Goal: Find specific page/section: Find specific page/section

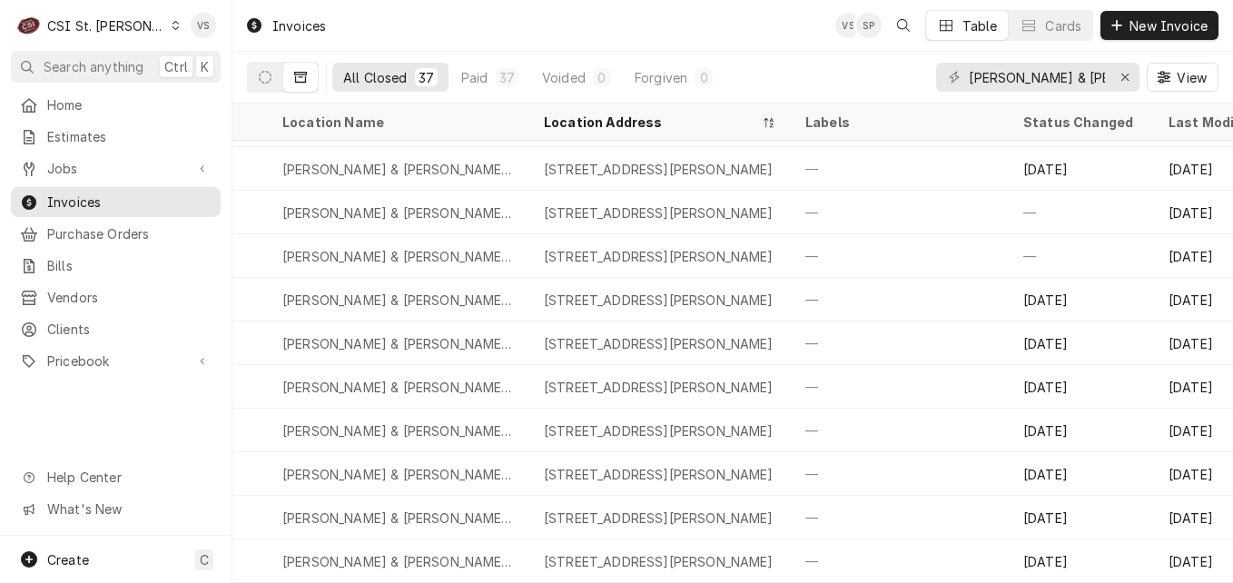
scroll to position [1182, 583]
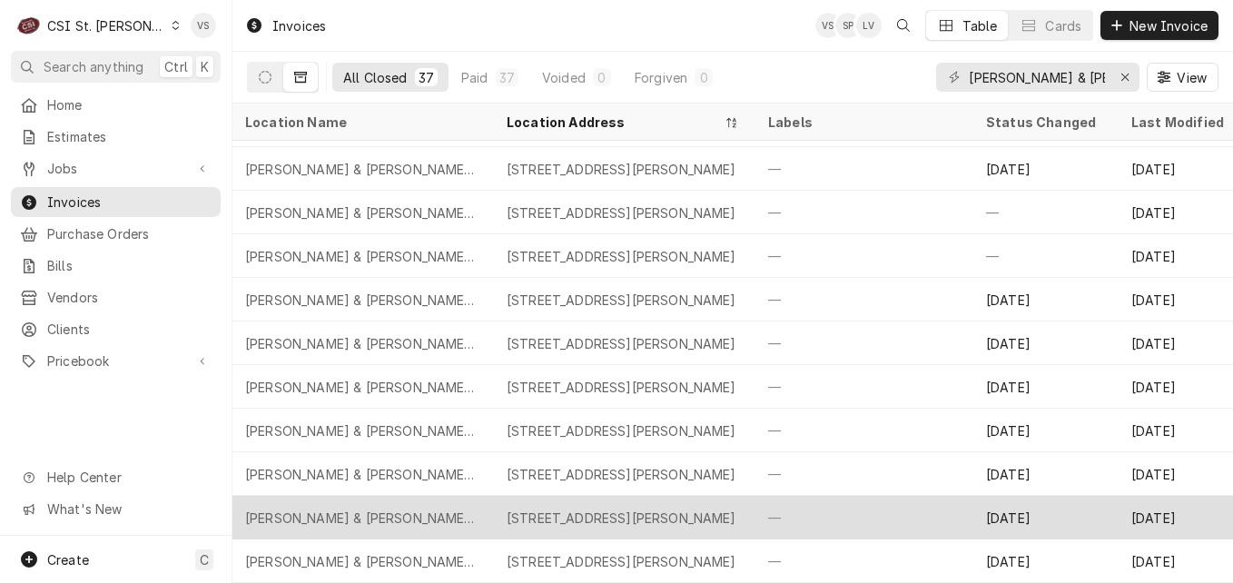
click at [856, 506] on div "—" at bounding box center [863, 518] width 218 height 44
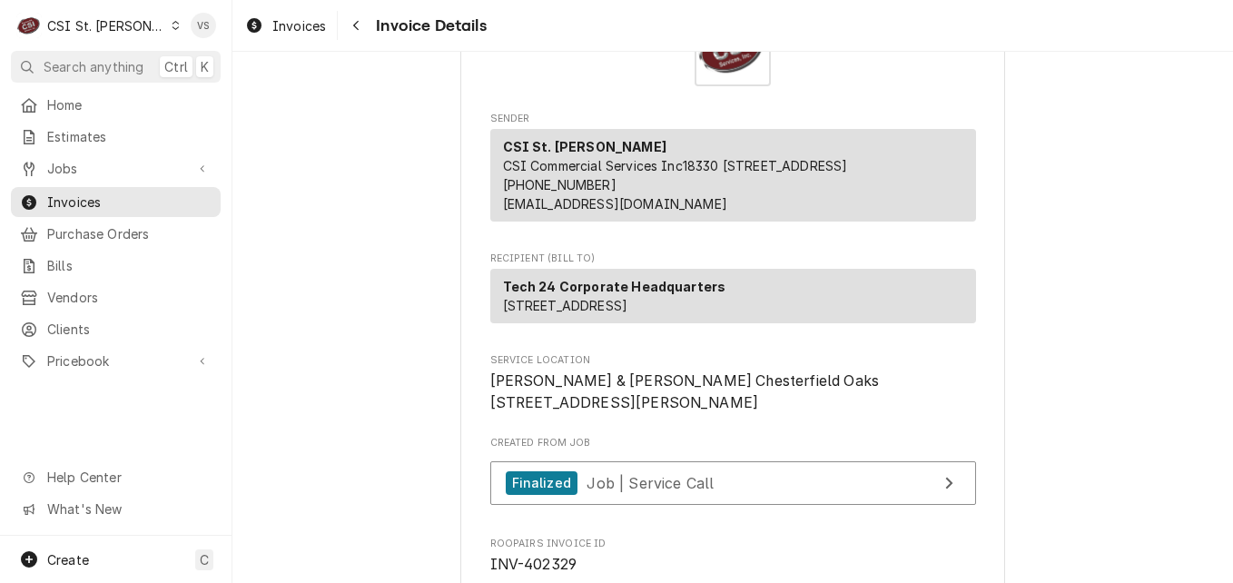
scroll to position [182, 0]
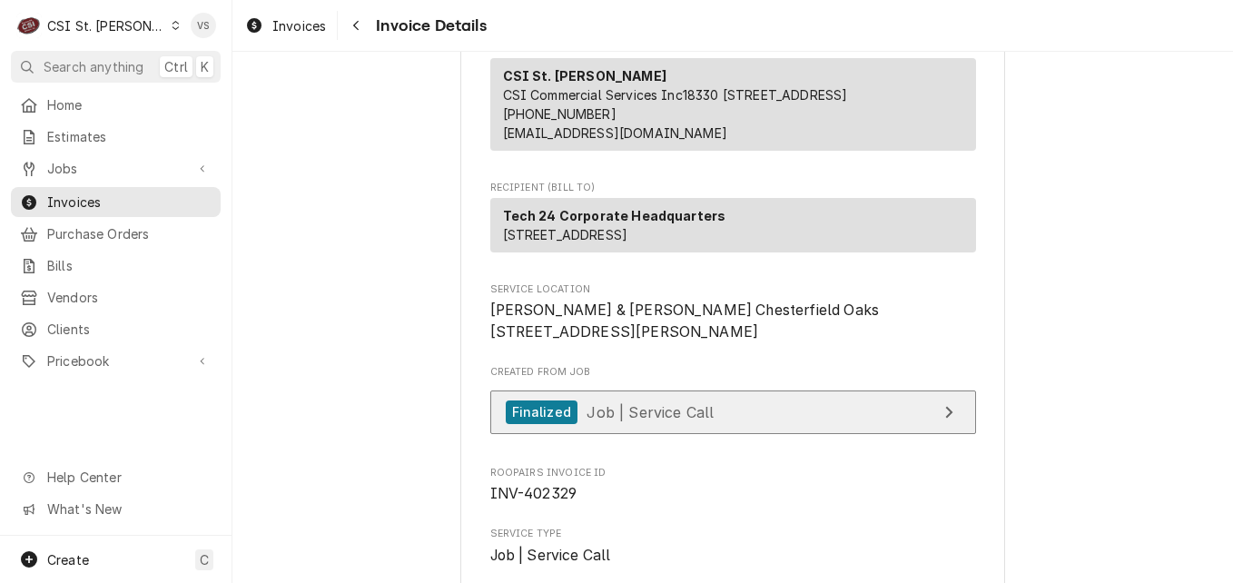
click at [681, 421] on span "Job | Service Call" at bounding box center [650, 411] width 127 height 18
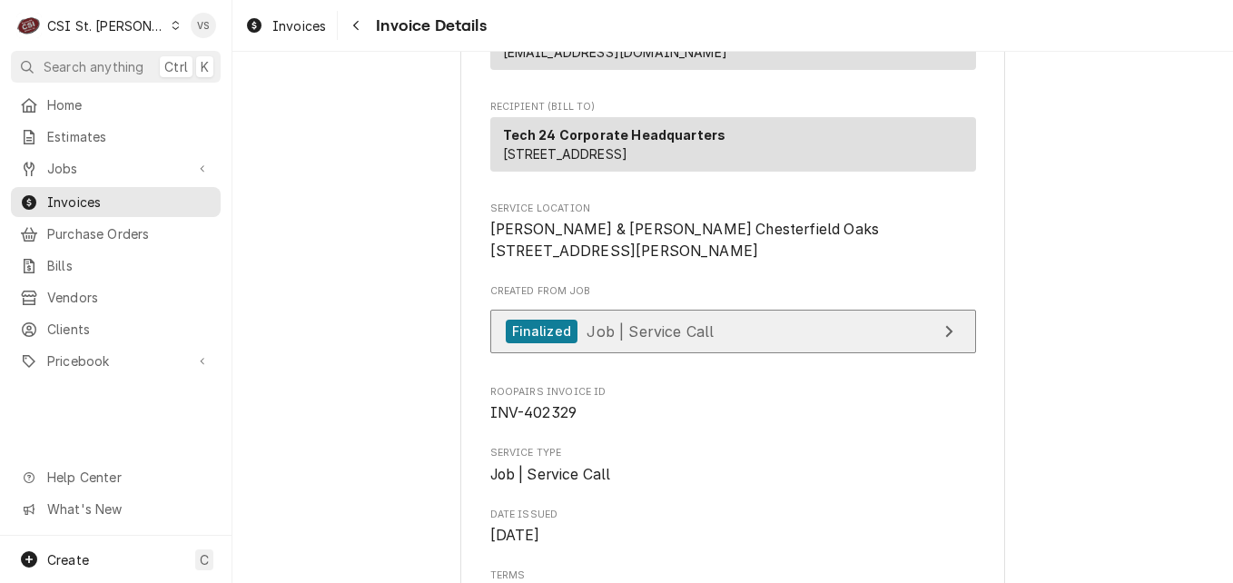
scroll to position [272, 0]
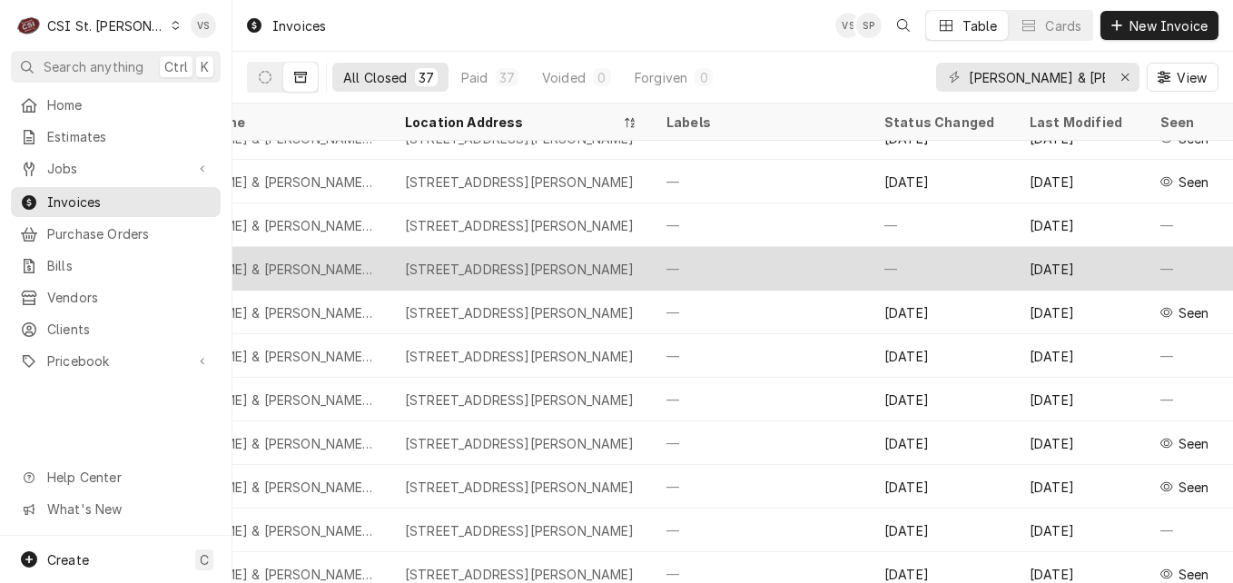
scroll to position [1182, 698]
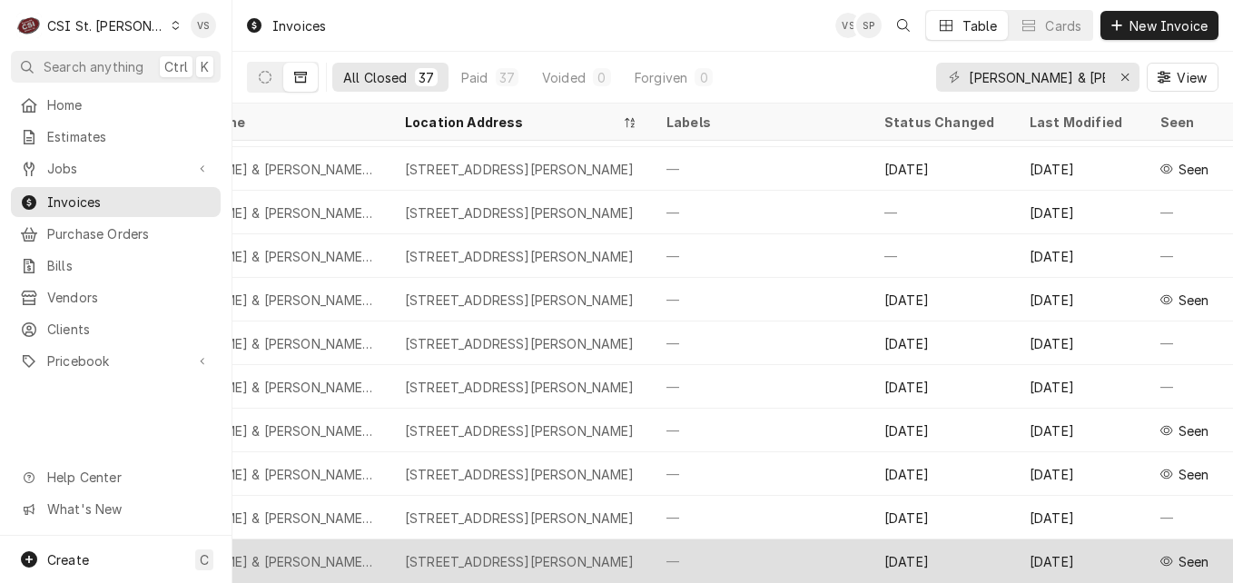
click at [364, 542] on div "Barnes & Noble Chesterfield Oaks" at bounding box center [260, 562] width 262 height 44
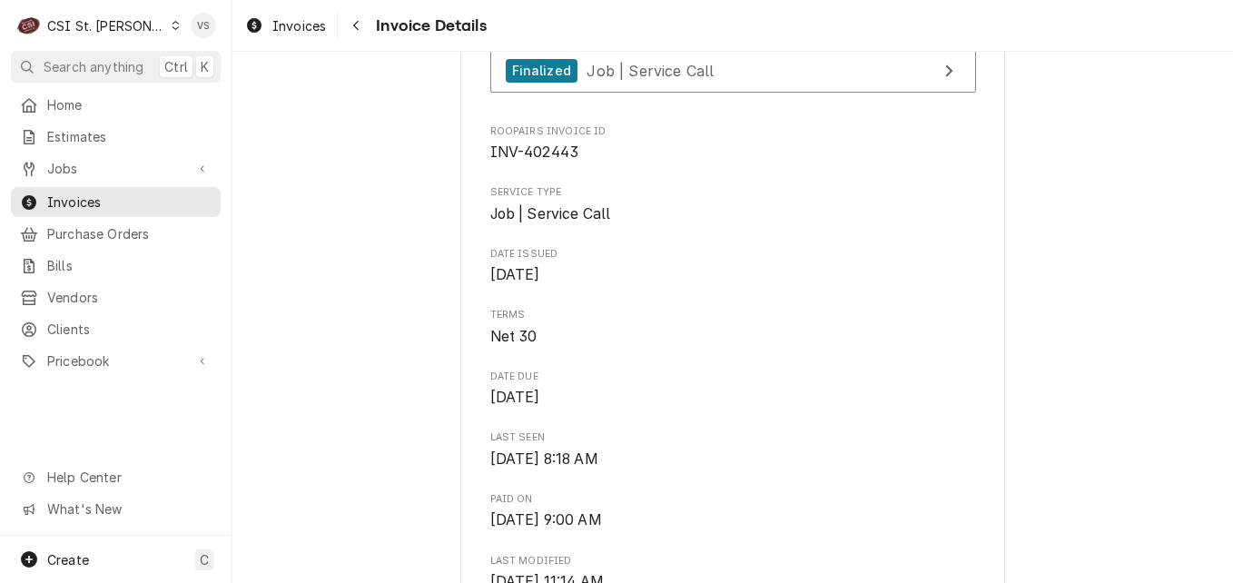
scroll to position [545, 0]
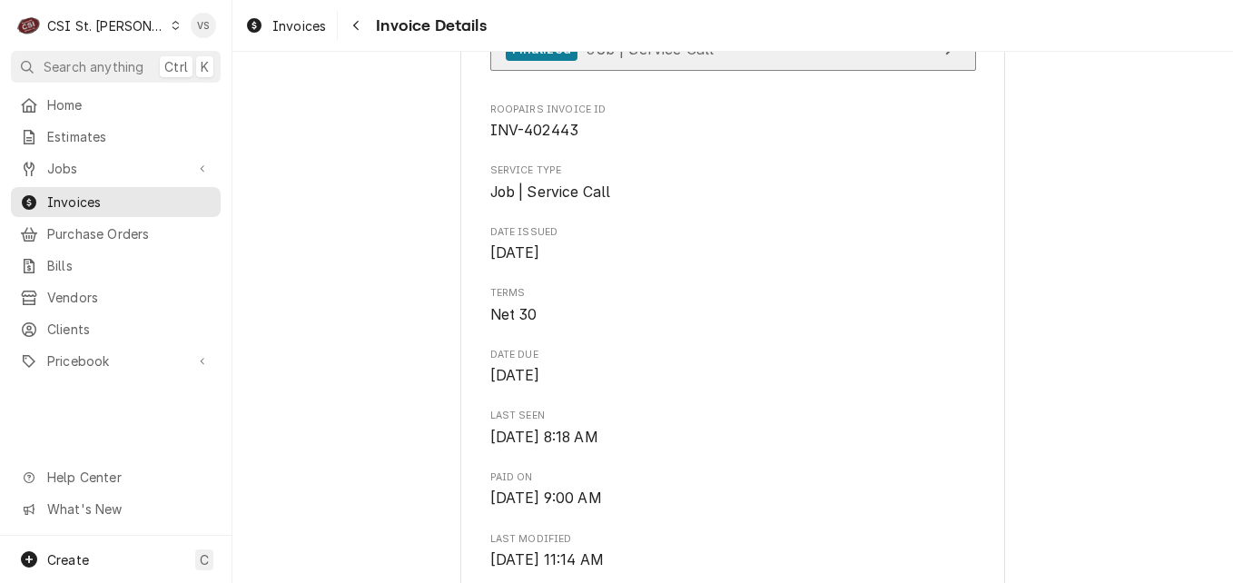
click at [680, 57] on span "Job | Service Call" at bounding box center [650, 48] width 127 height 18
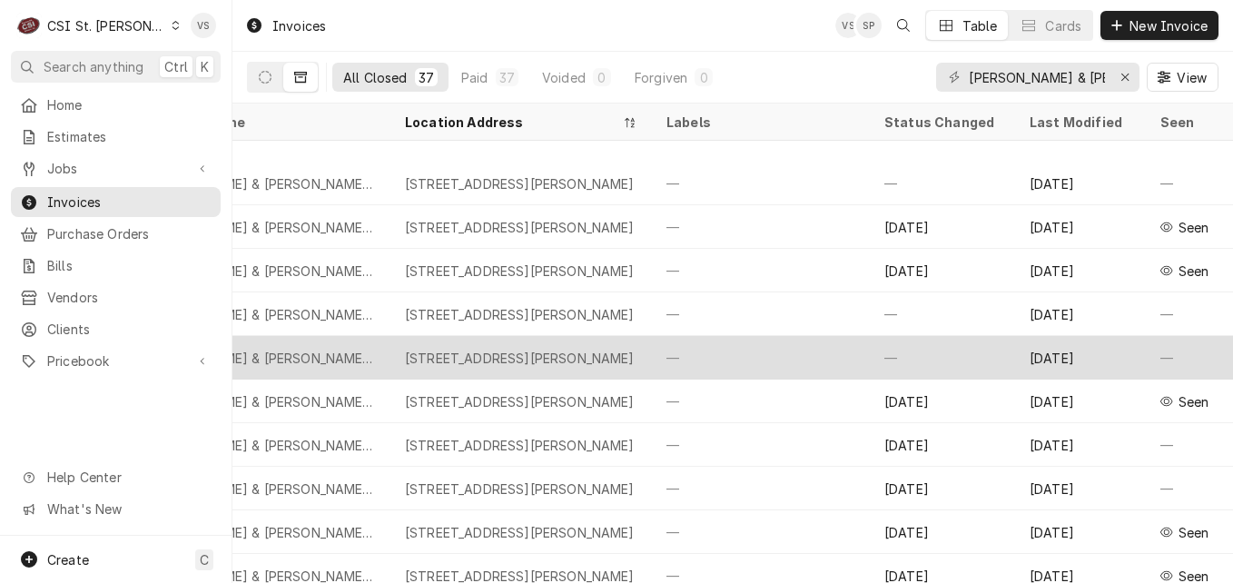
scroll to position [1182, 698]
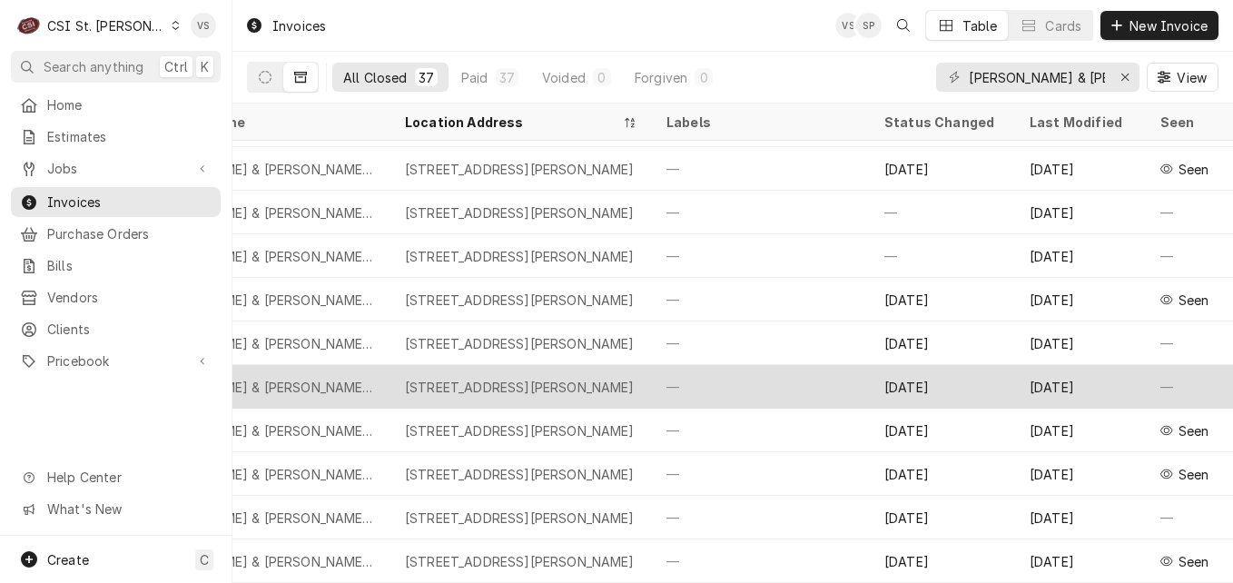
click at [480, 380] on div "1600 Clarkson Rd, Chesterfield, MO 63017" at bounding box center [520, 387] width 230 height 19
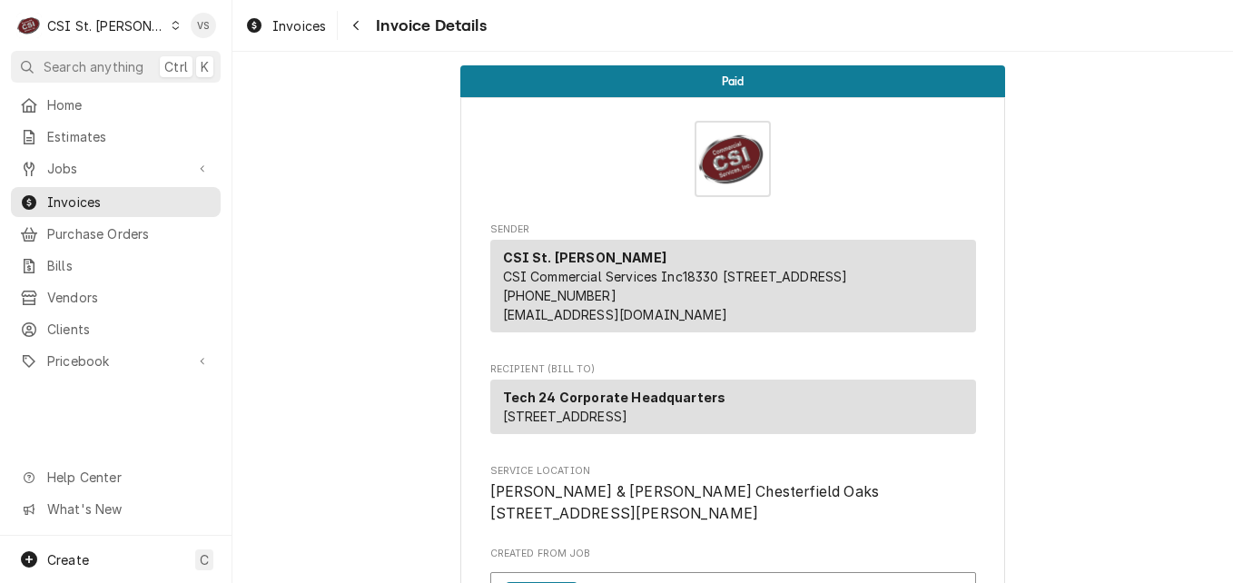
scroll to position [545, 0]
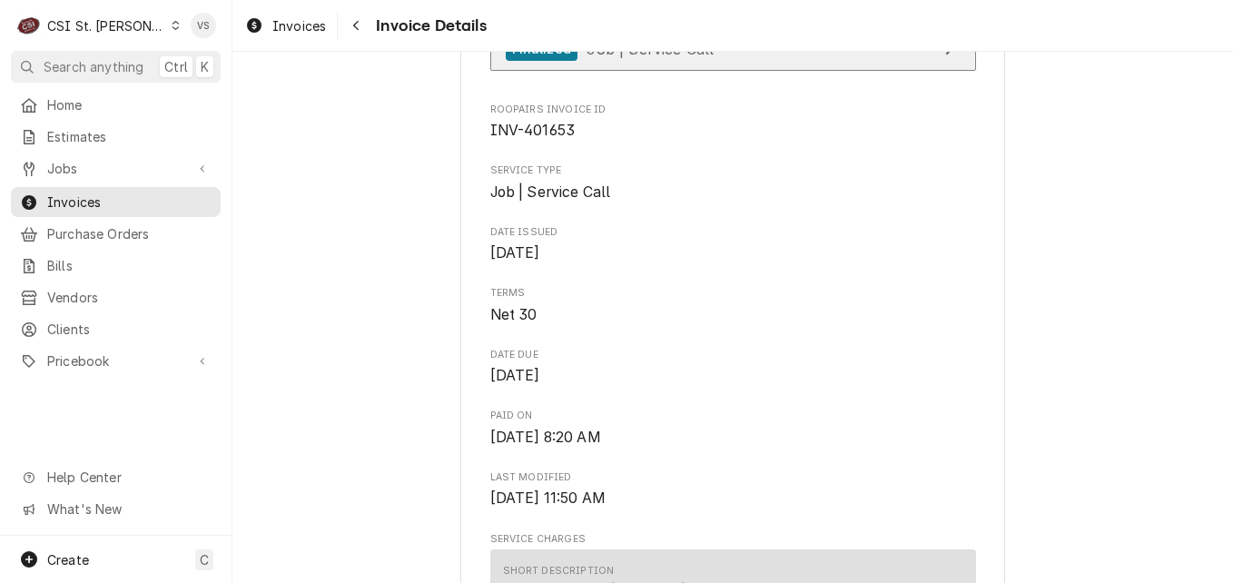
click at [668, 57] on span "Job | Service Call" at bounding box center [650, 48] width 127 height 18
click at [139, 197] on span "Invoices" at bounding box center [129, 202] width 164 height 19
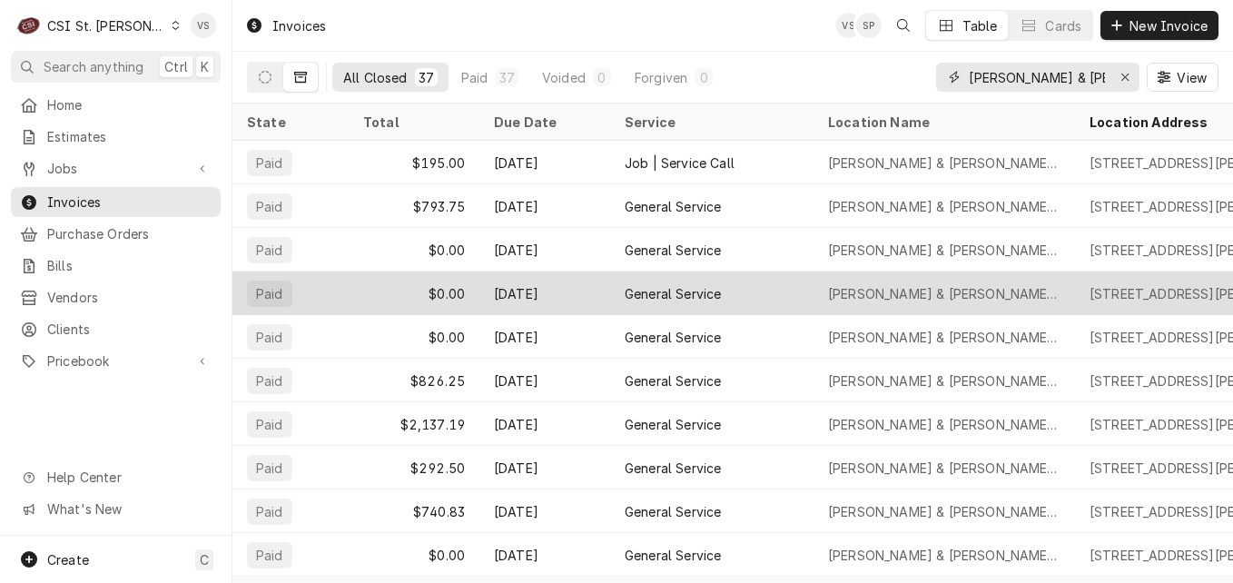
click at [970, 73] on input "barnes & noble chesterfield" at bounding box center [1037, 77] width 136 height 29
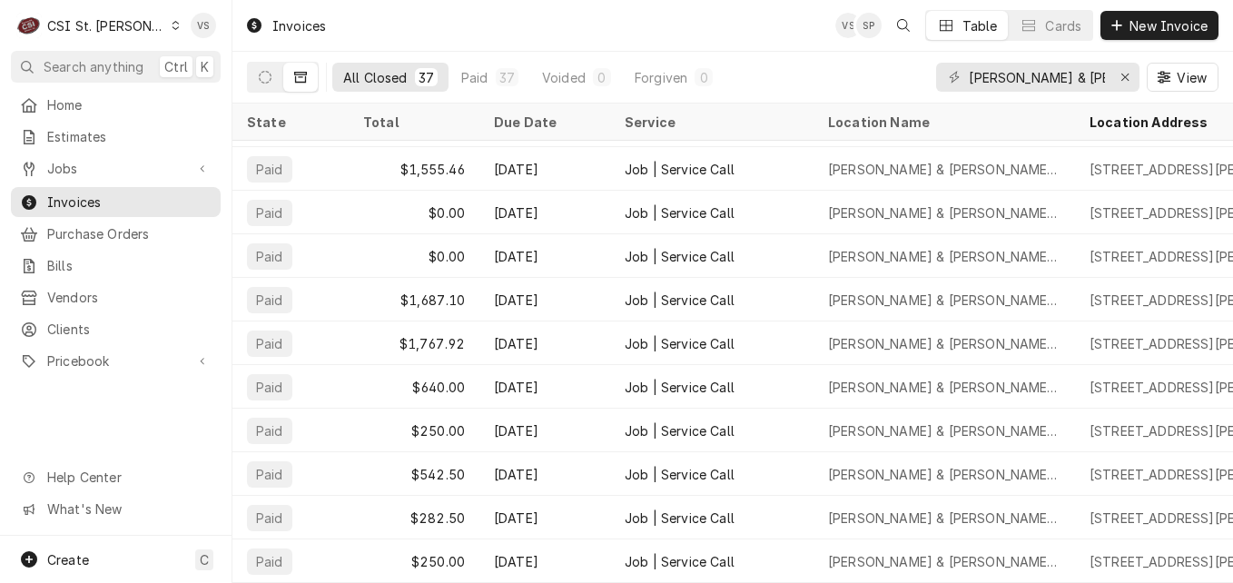
scroll to position [1182, 698]
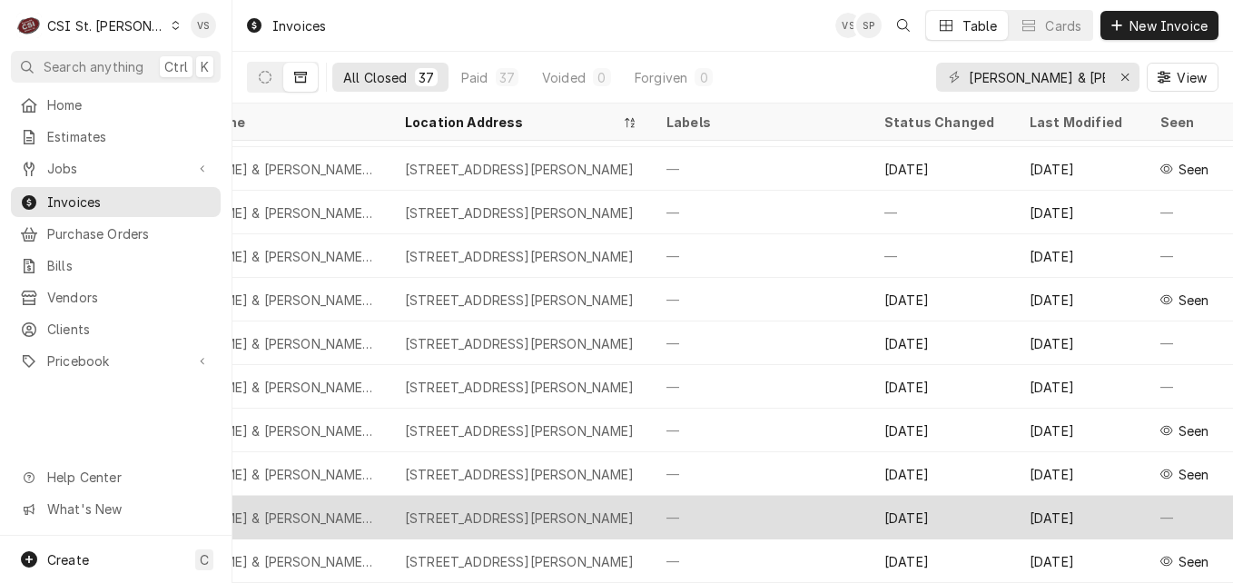
click at [1043, 511] on div "[DATE]" at bounding box center [1080, 518] width 131 height 44
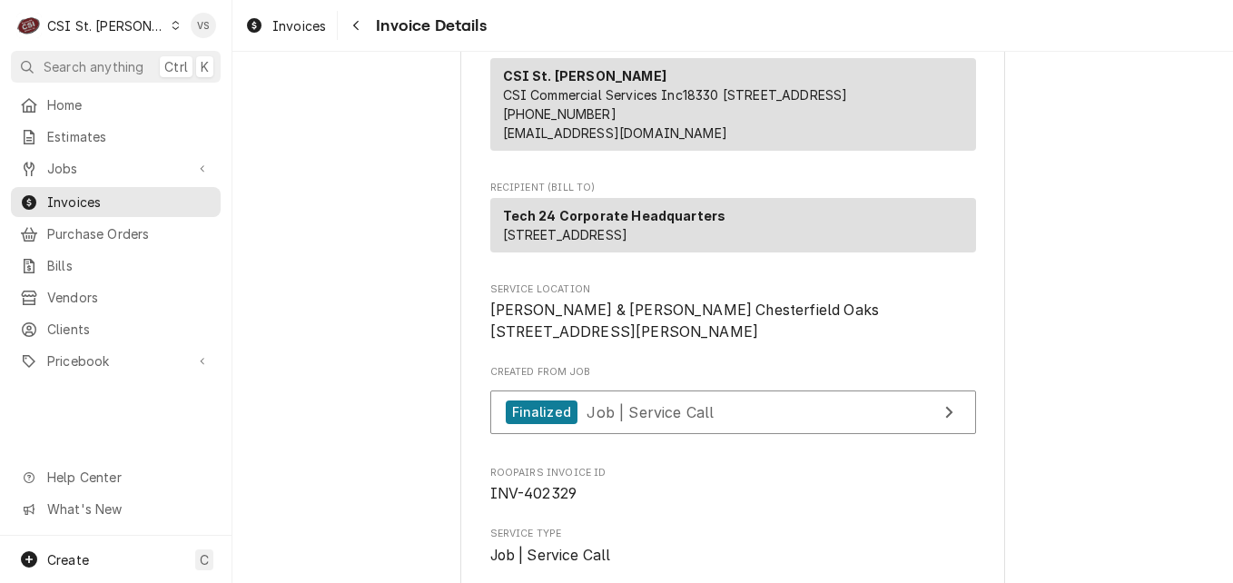
scroll to position [363, 0]
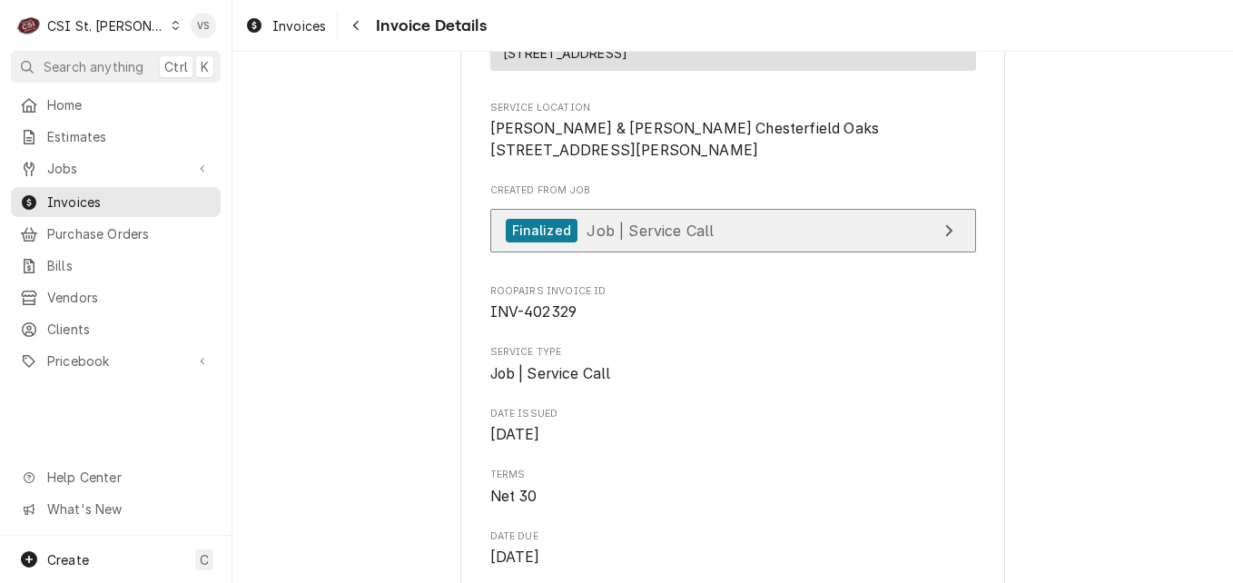
click at [653, 239] on span "Job | Service Call" at bounding box center [650, 230] width 127 height 18
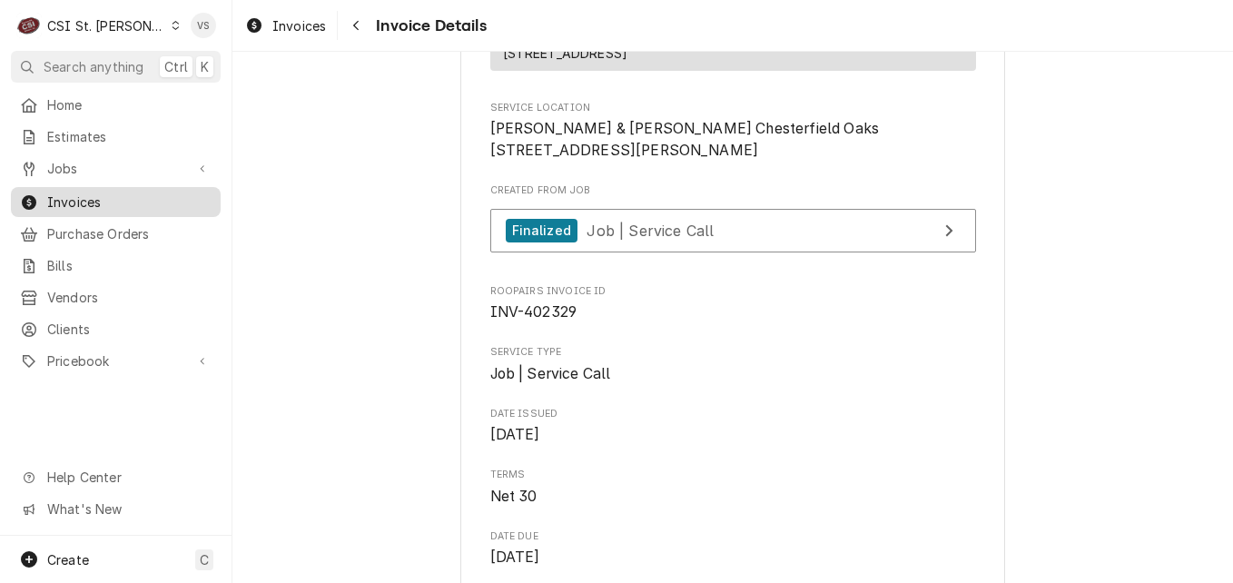
click at [97, 197] on span "Invoices" at bounding box center [129, 202] width 164 height 19
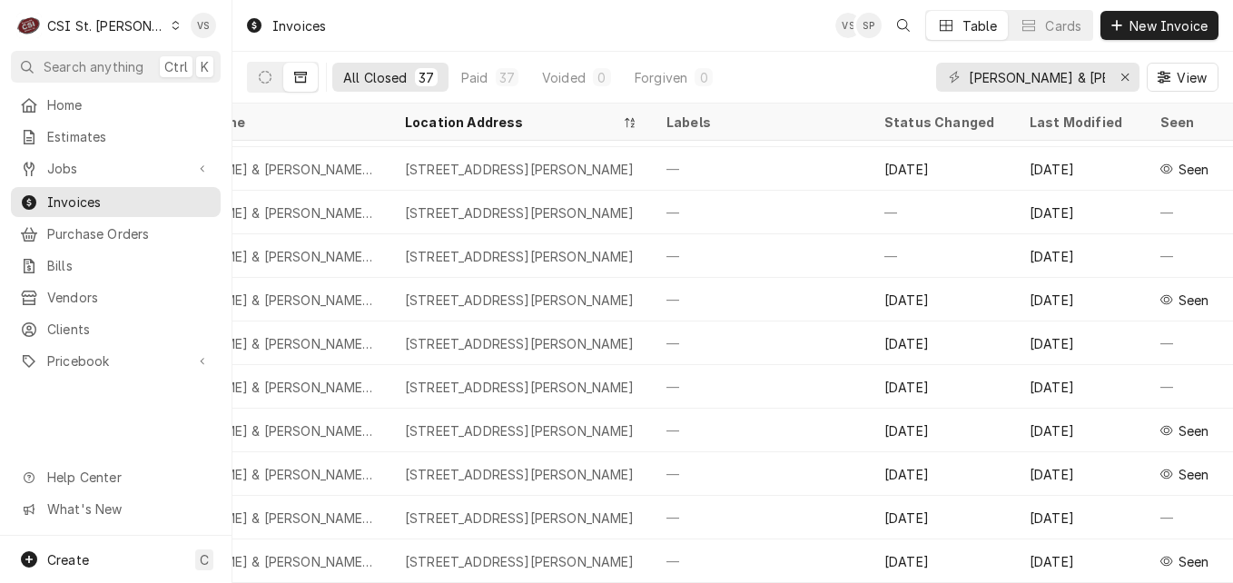
scroll to position [1182, 698]
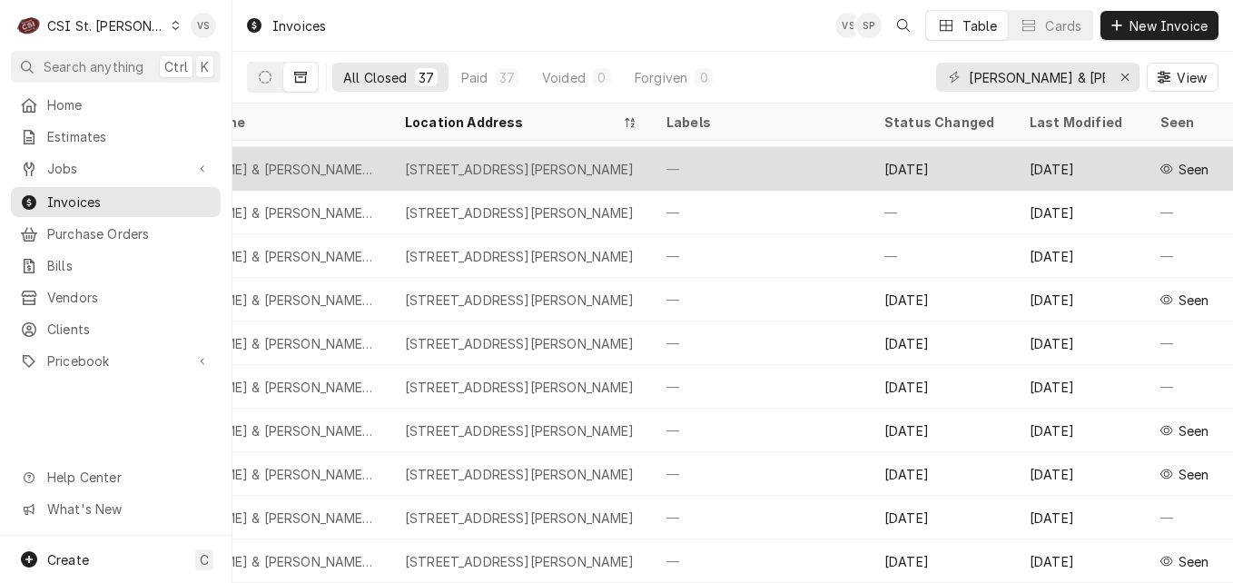
click at [1183, 160] on span "Seen" at bounding box center [1194, 169] width 31 height 19
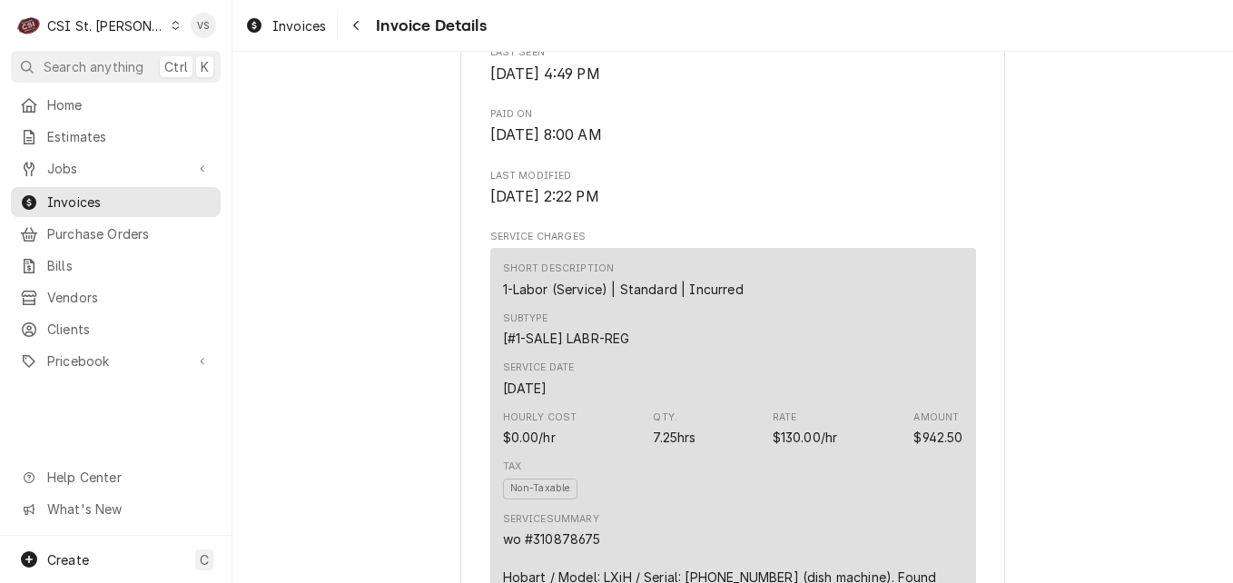
scroll to position [182, 0]
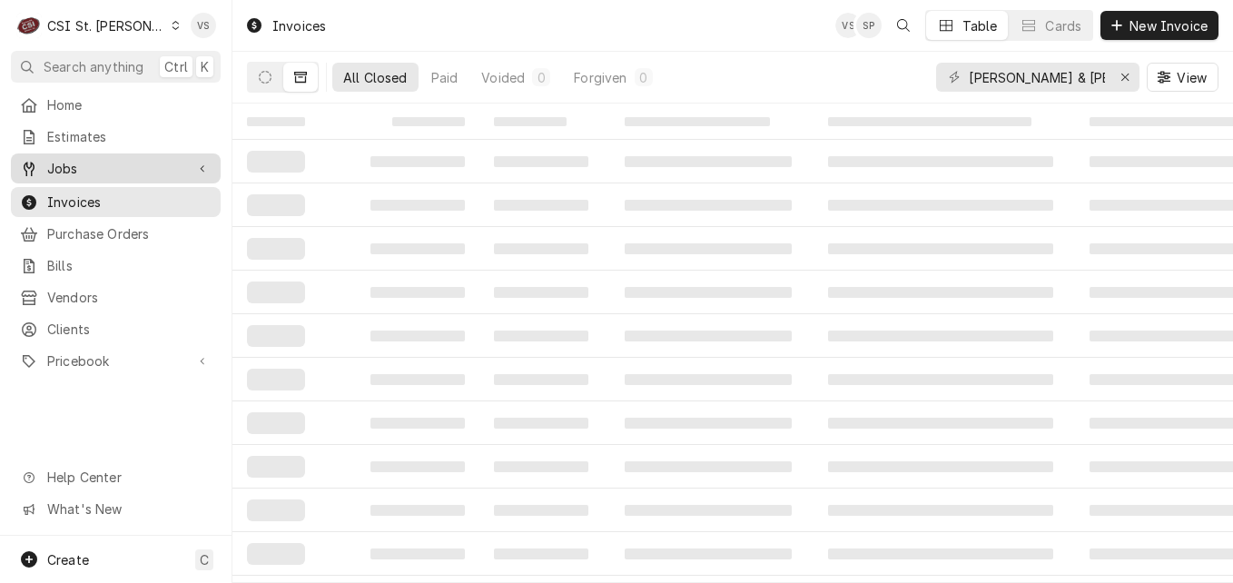
click at [86, 164] on span "Jobs" at bounding box center [115, 168] width 137 height 19
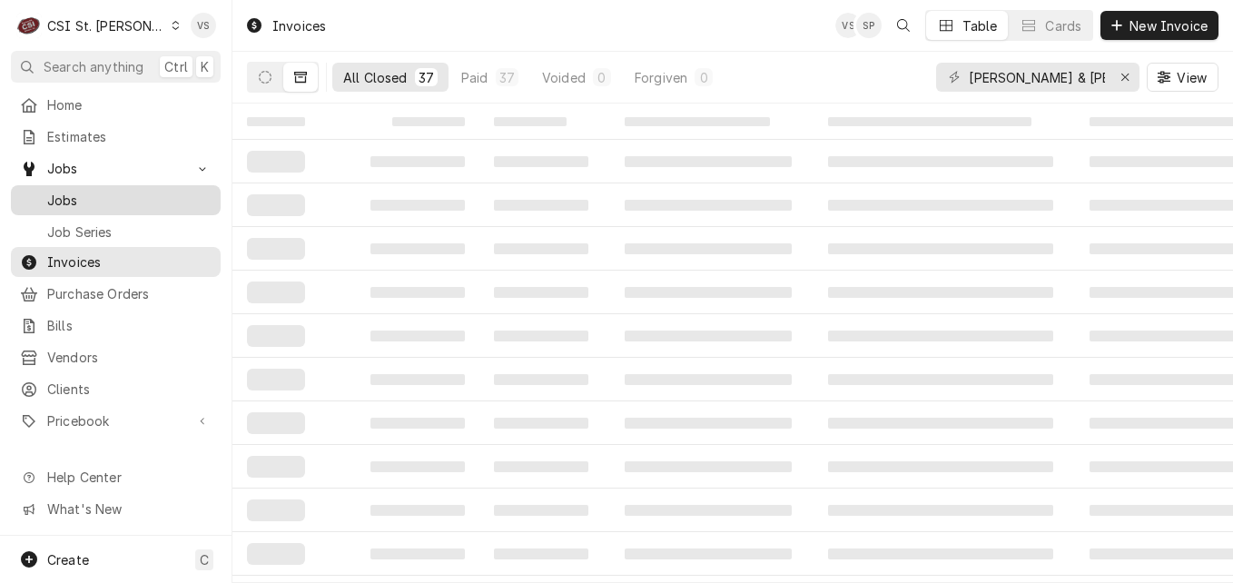
click at [96, 196] on span "Jobs" at bounding box center [129, 200] width 164 height 19
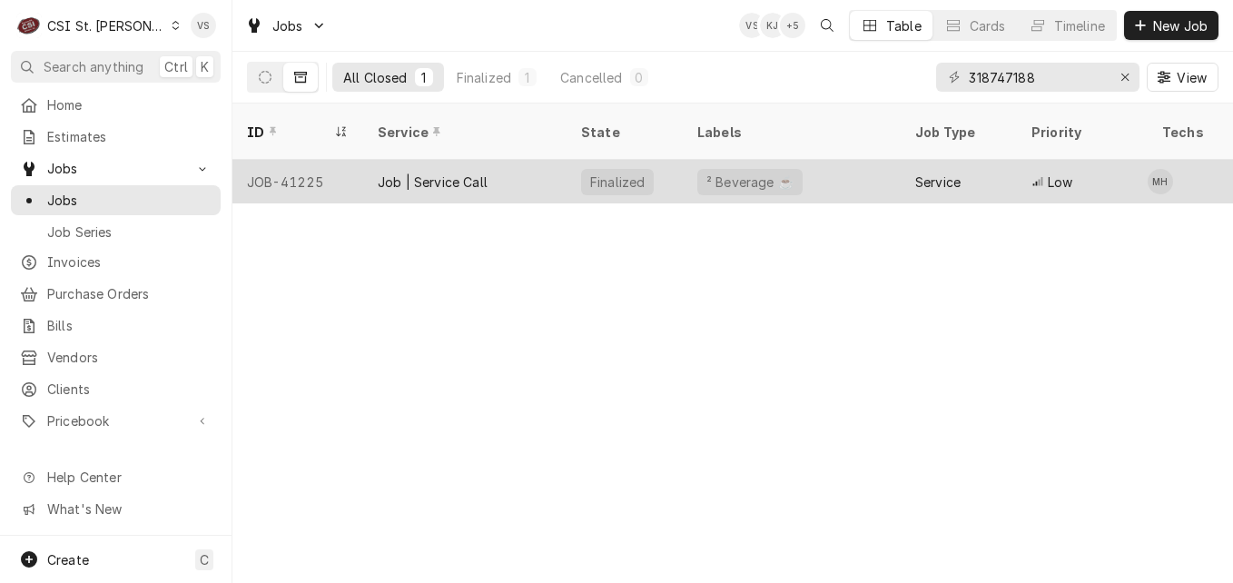
click at [382, 173] on div "Job | Service Call" at bounding box center [433, 182] width 110 height 19
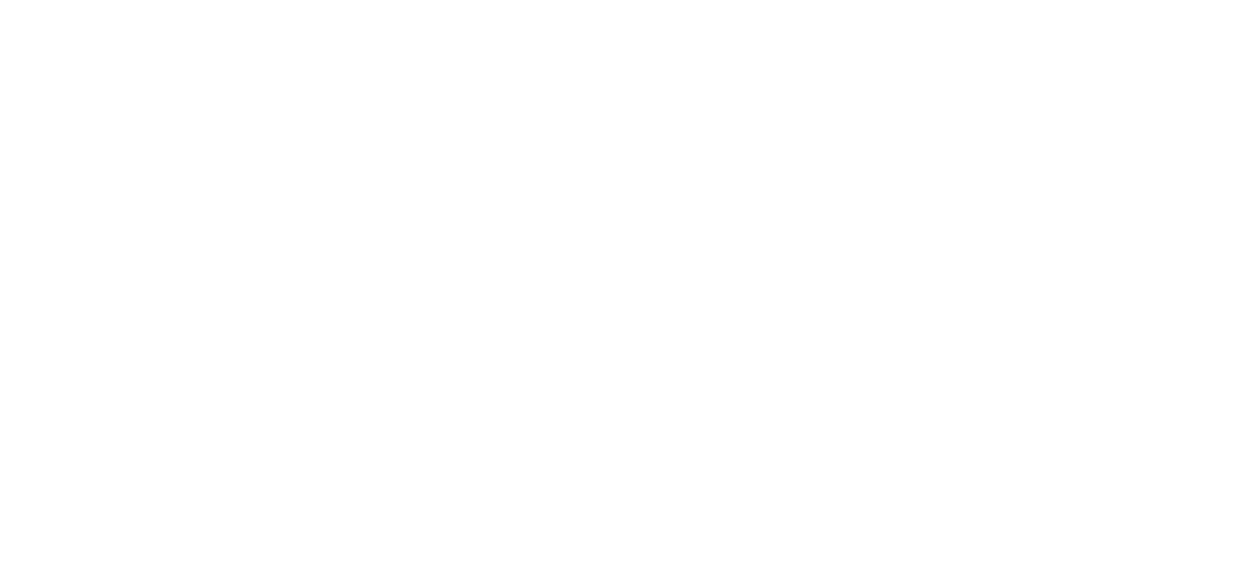
click at [513, 169] on div "Dynamic Content Wrapper" at bounding box center [616, 291] width 1233 height 583
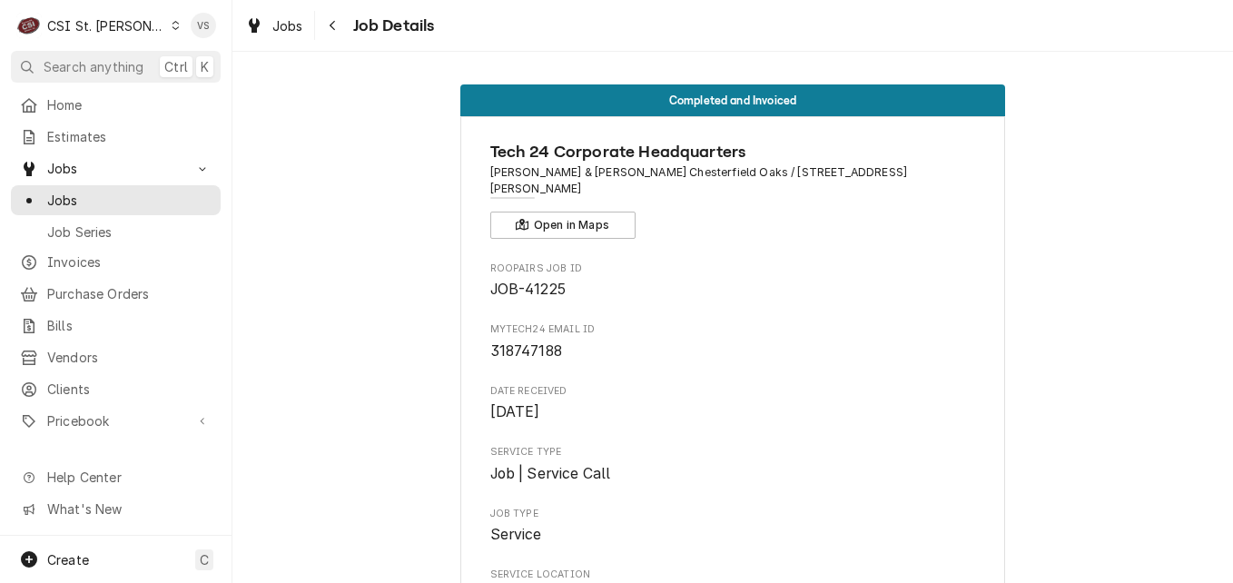
click at [513, 169] on span "Barnes & Noble Chesterfield Oaks / 1600 Clarkson Rd, Chesterfield, MO 63017" at bounding box center [733, 181] width 486 height 34
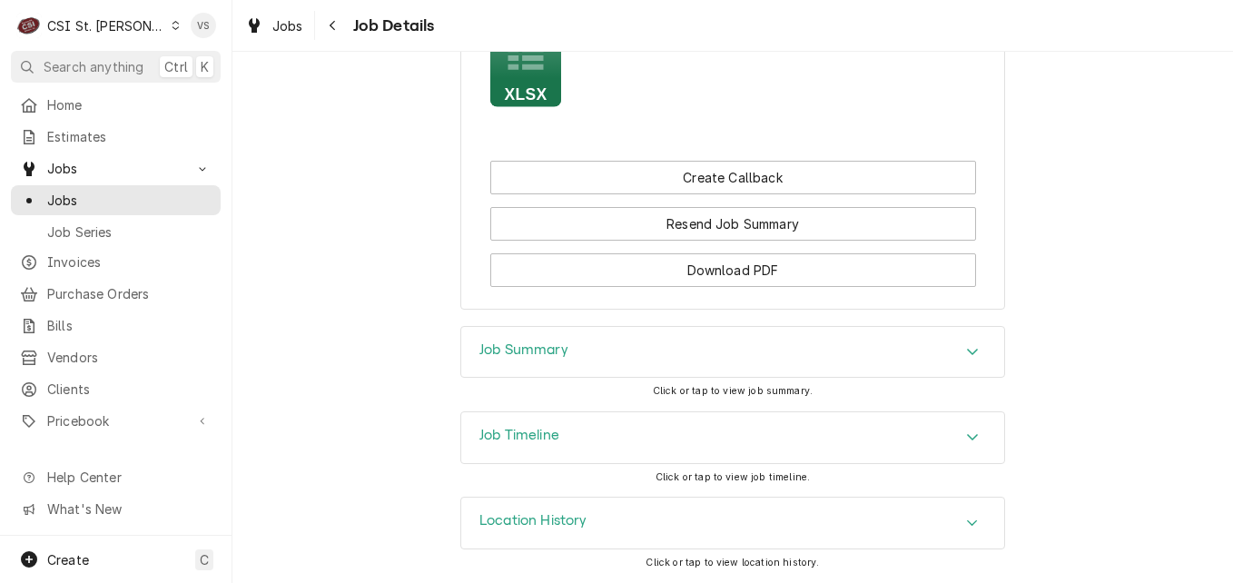
scroll to position [2101, 0]
click at [969, 440] on icon "Accordion Header" at bounding box center [972, 437] width 13 height 15
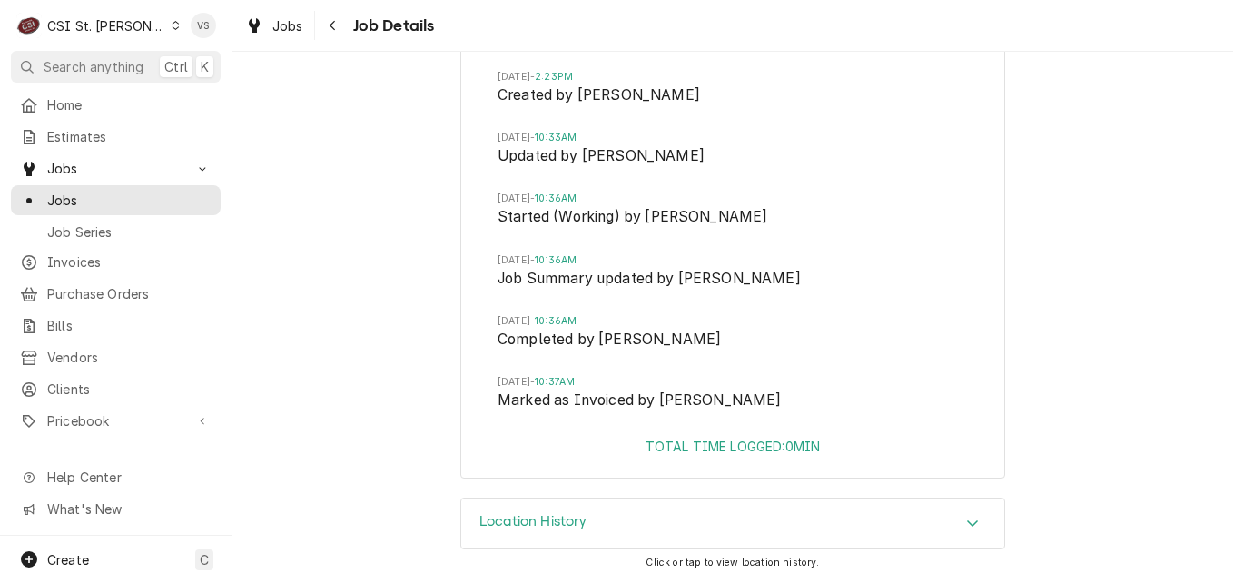
scroll to position [2574, 0]
click at [966, 523] on icon "Accordion Header" at bounding box center [972, 523] width 13 height 15
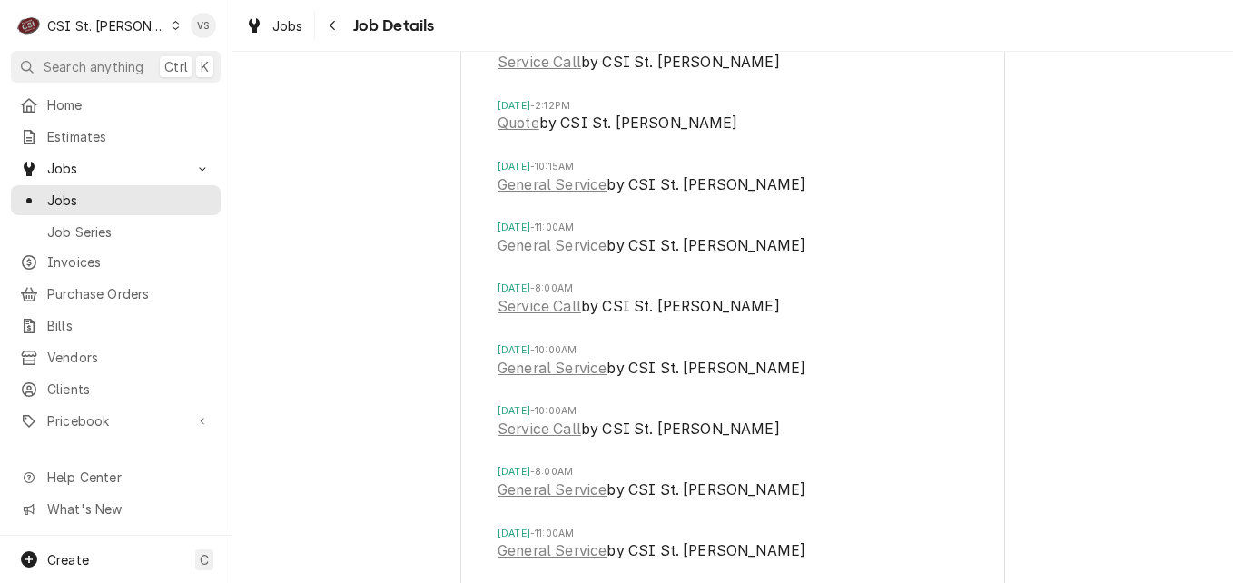
scroll to position [4964, 0]
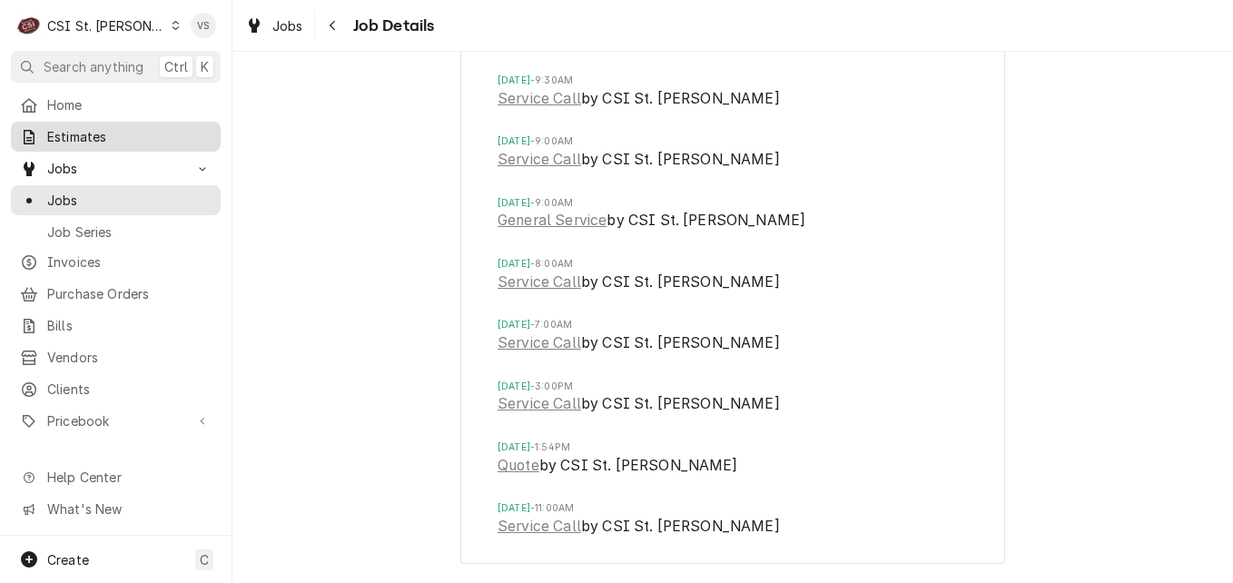
click at [79, 143] on div "Estimates" at bounding box center [116, 136] width 203 height 23
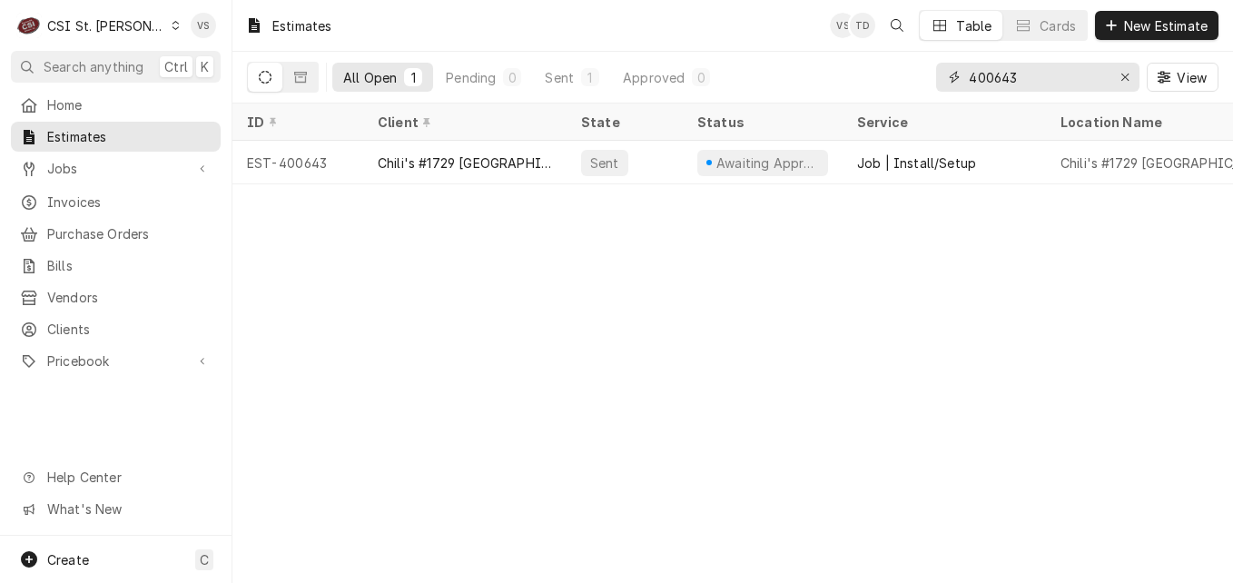
click at [877, 80] on div "All Open 1 Pending 0 Sent 1 Approved 0 400643 View" at bounding box center [733, 77] width 972 height 51
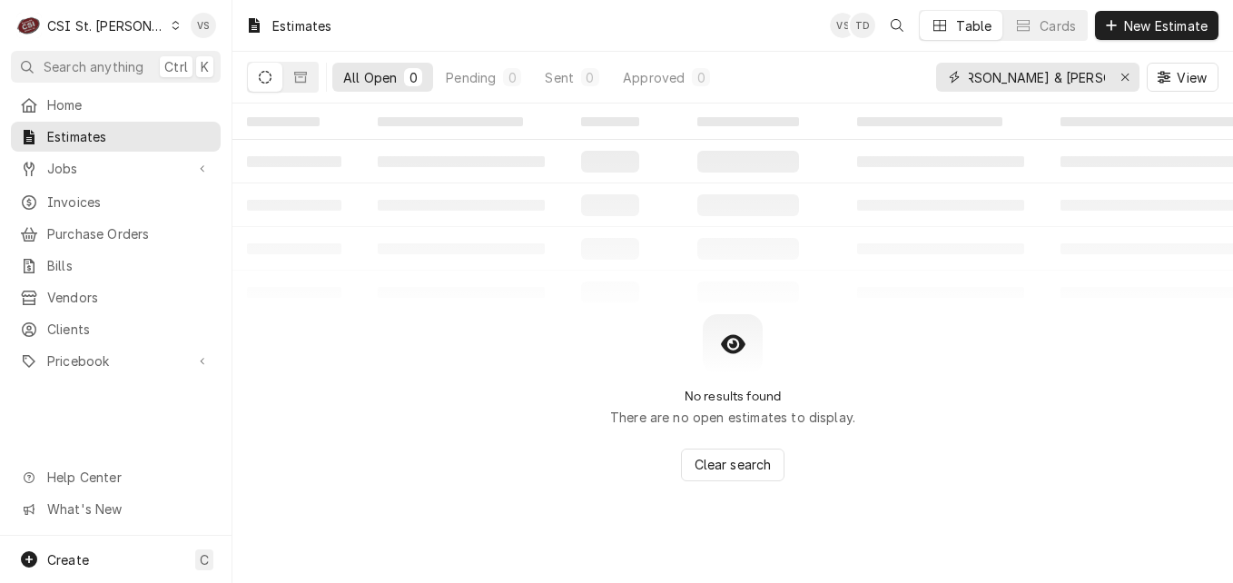
scroll to position [0, 35]
type input "barnes & noble chesterfield"
click at [301, 73] on icon "Dynamic Content Wrapper" at bounding box center [300, 77] width 13 height 11
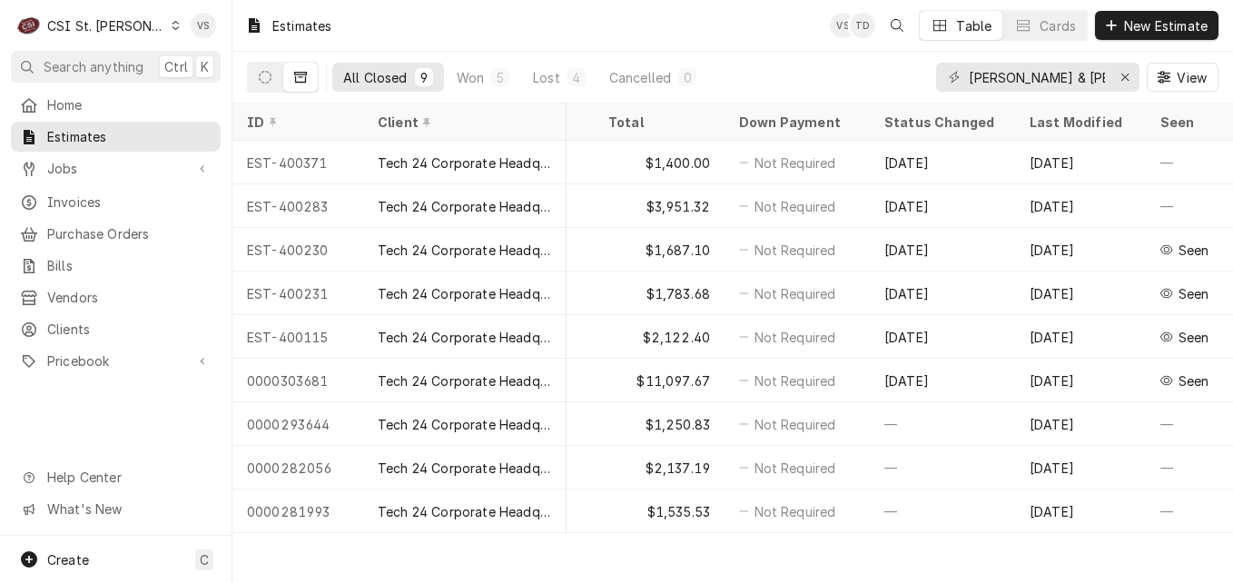
scroll to position [0, 318]
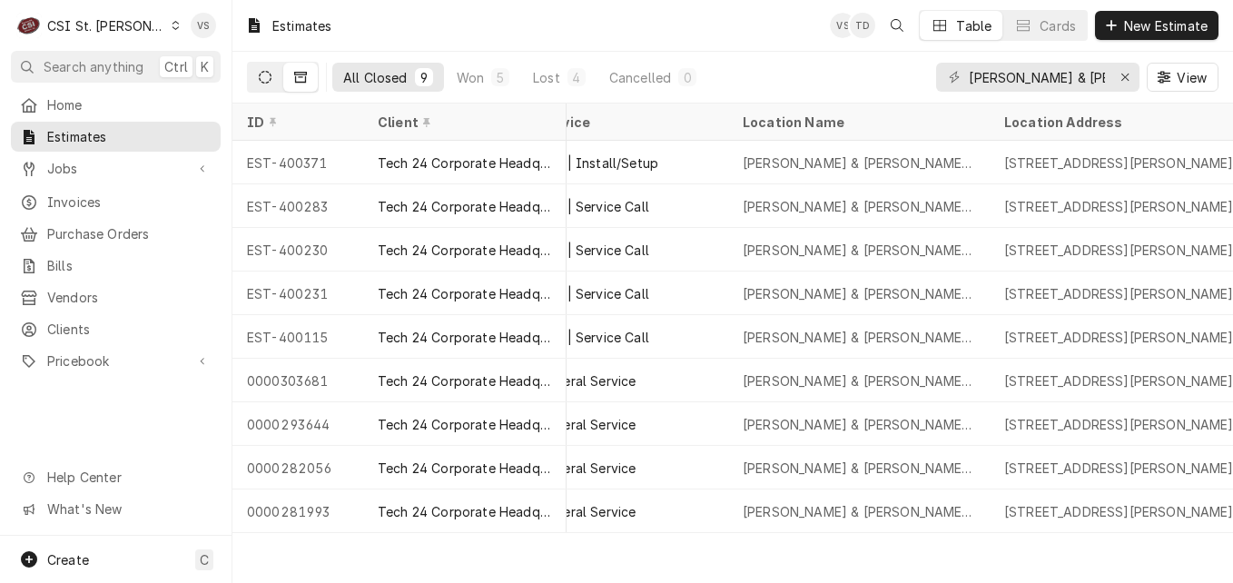
click at [271, 83] on icon "Dynamic Content Wrapper" at bounding box center [265, 77] width 13 height 13
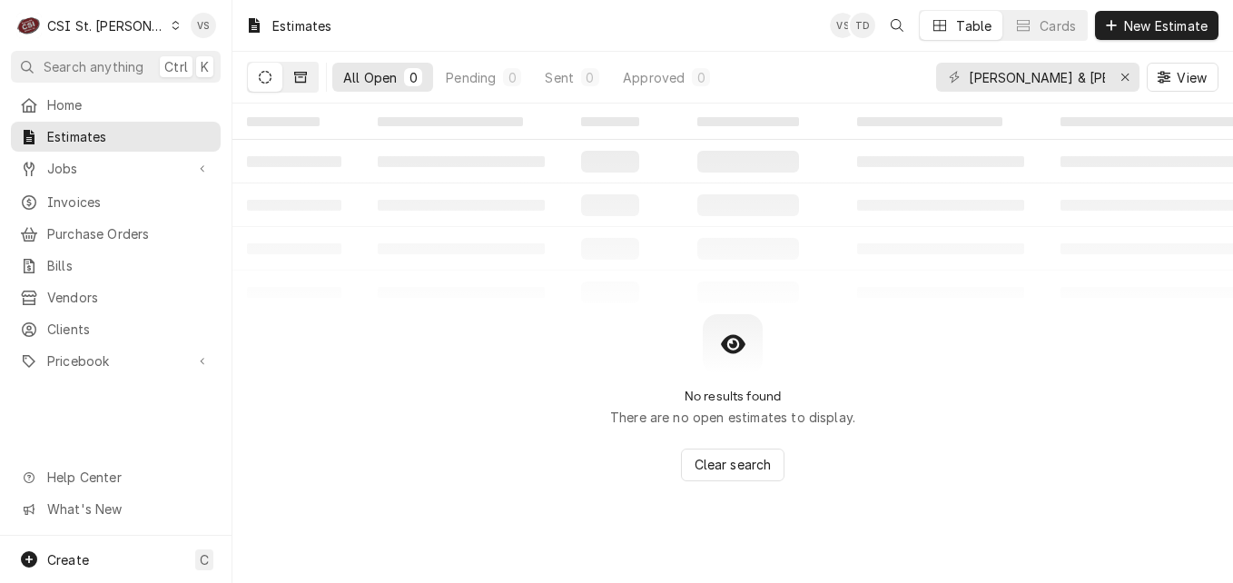
click at [302, 85] on button "Dynamic Content Wrapper" at bounding box center [300, 77] width 35 height 29
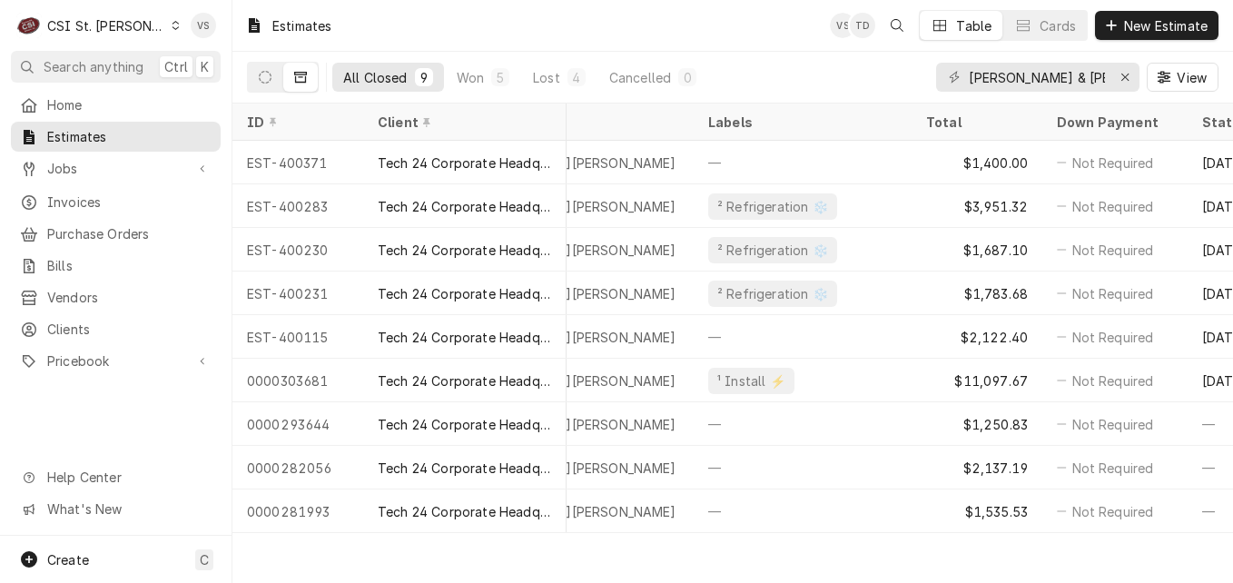
scroll to position [0, 1167]
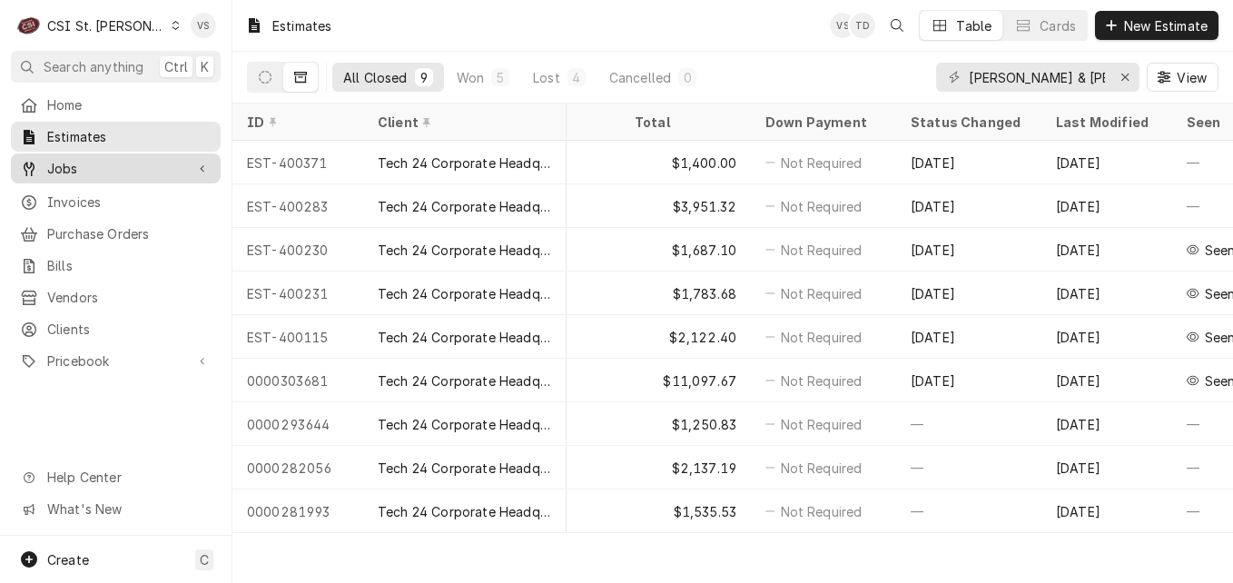
click at [71, 167] on span "Jobs" at bounding box center [115, 168] width 137 height 19
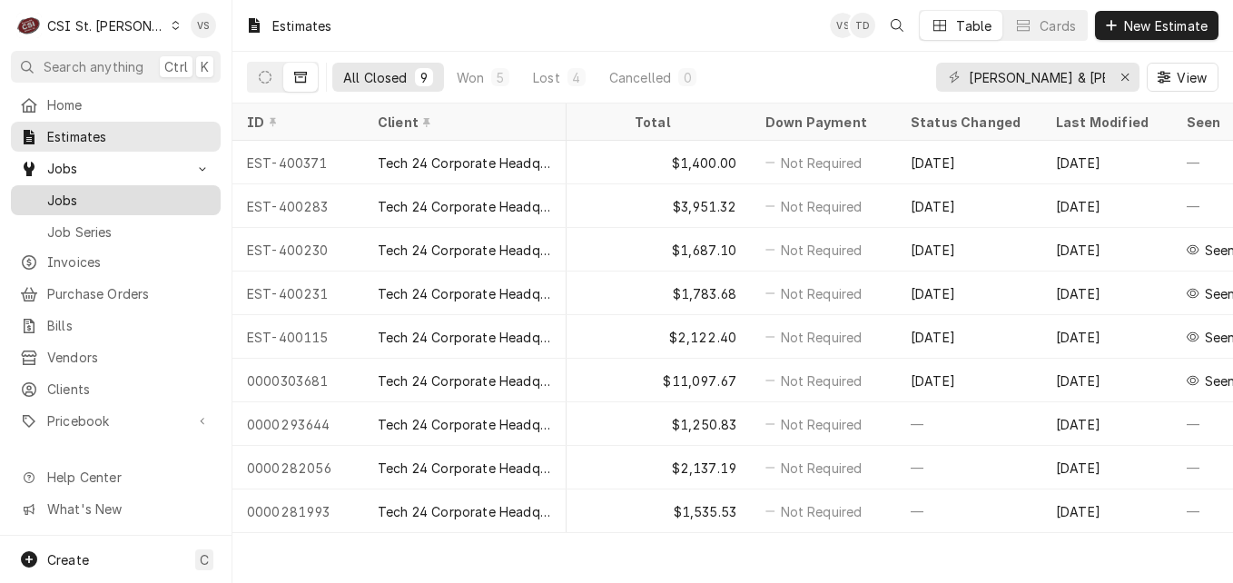
click at [84, 203] on div "Jobs" at bounding box center [116, 200] width 203 height 23
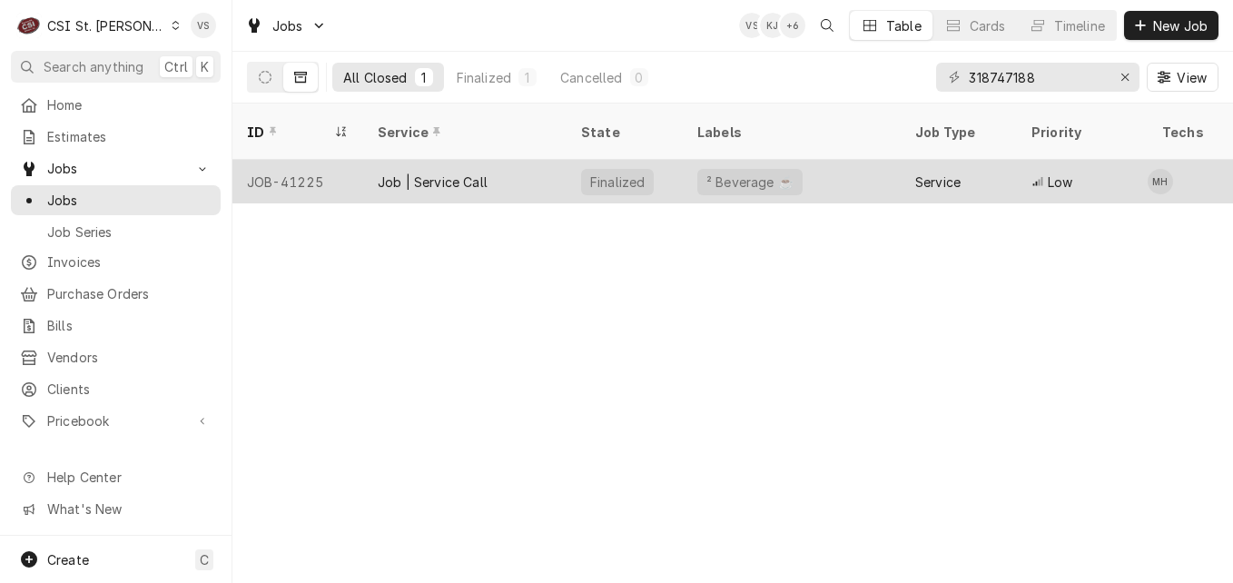
click at [453, 173] on div "Job | Service Call" at bounding box center [433, 182] width 110 height 19
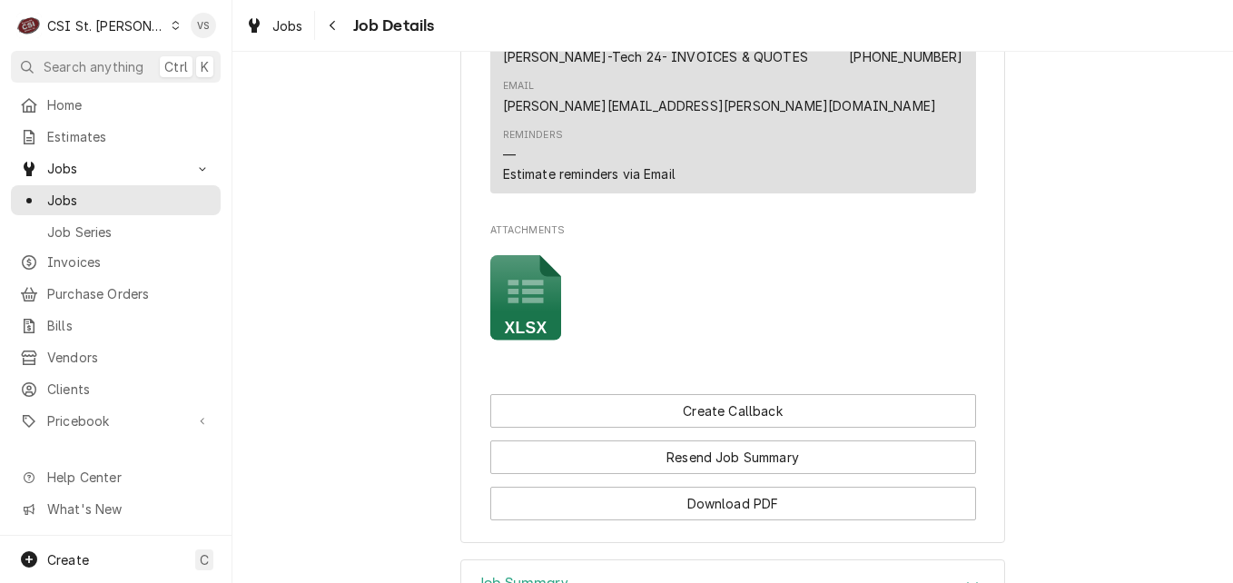
scroll to position [1907, 0]
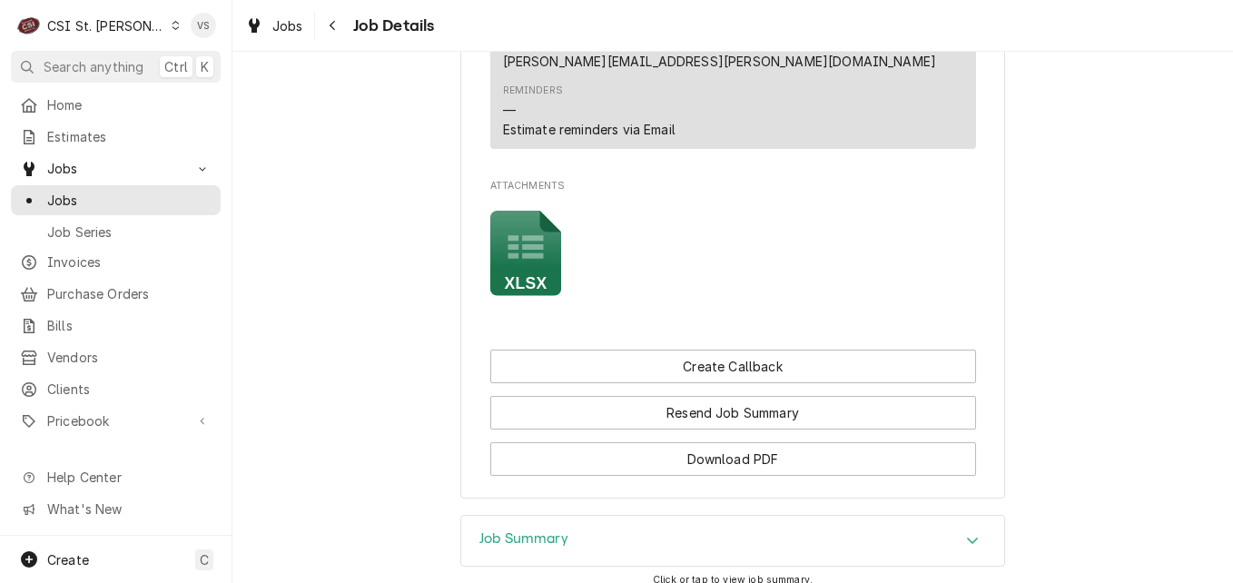
click at [530, 266] on icon "Attachments" at bounding box center [526, 254] width 72 height 86
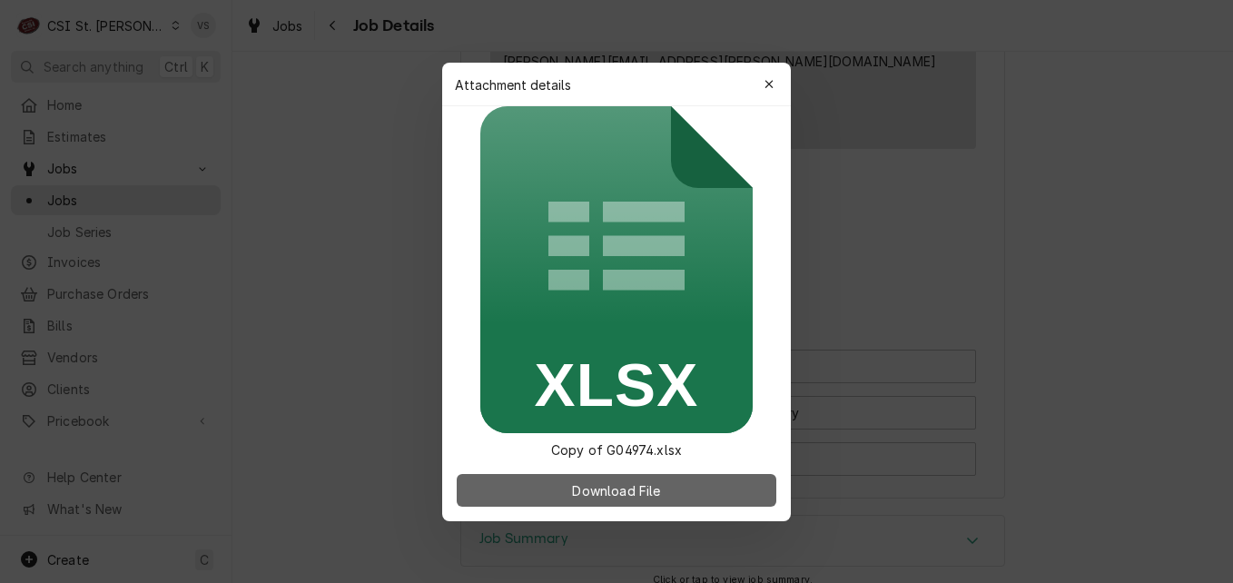
click at [653, 488] on span "Download File" at bounding box center [616, 489] width 95 height 19
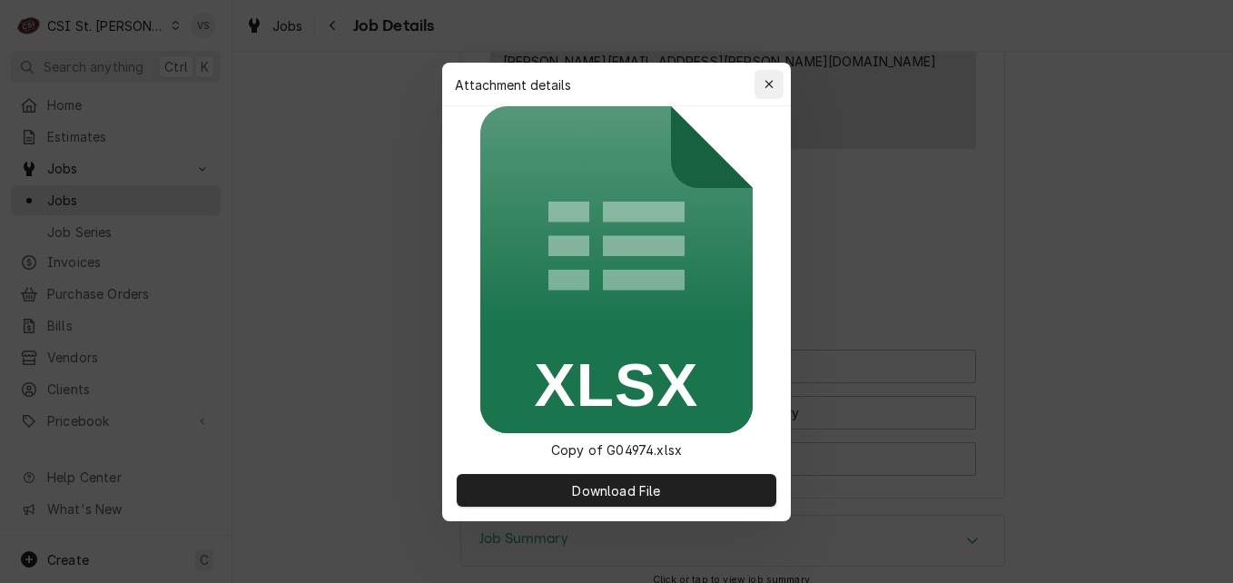
click at [765, 87] on icon "button" at bounding box center [770, 84] width 10 height 13
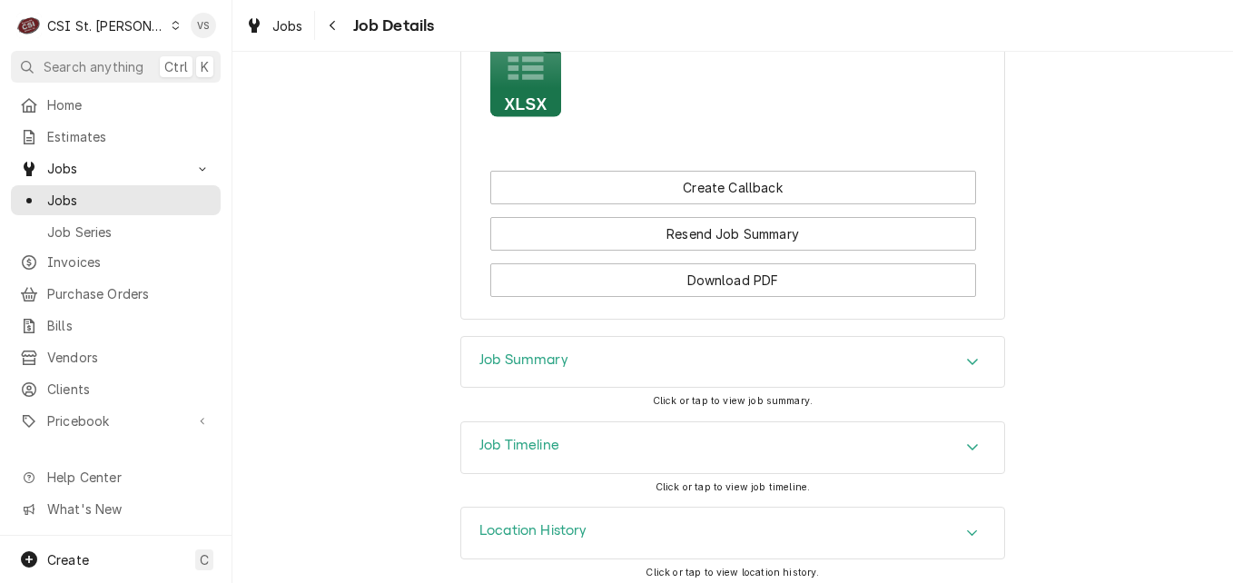
scroll to position [2089, 0]
click at [653, 351] on div "Job Summary" at bounding box center [732, 359] width 543 height 51
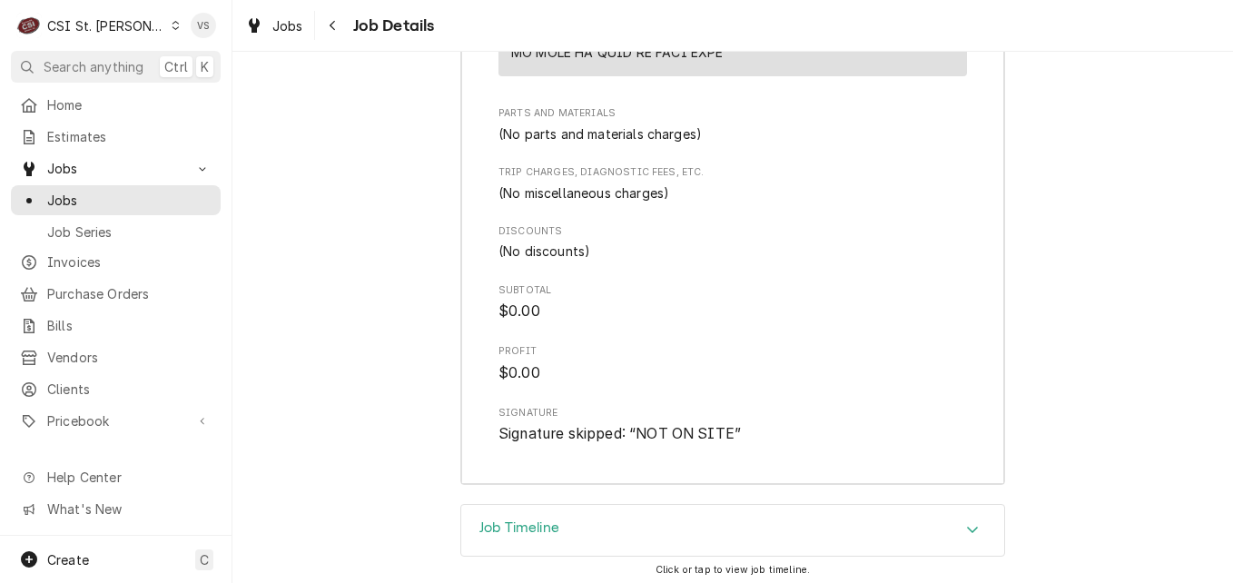
scroll to position [4208, 0]
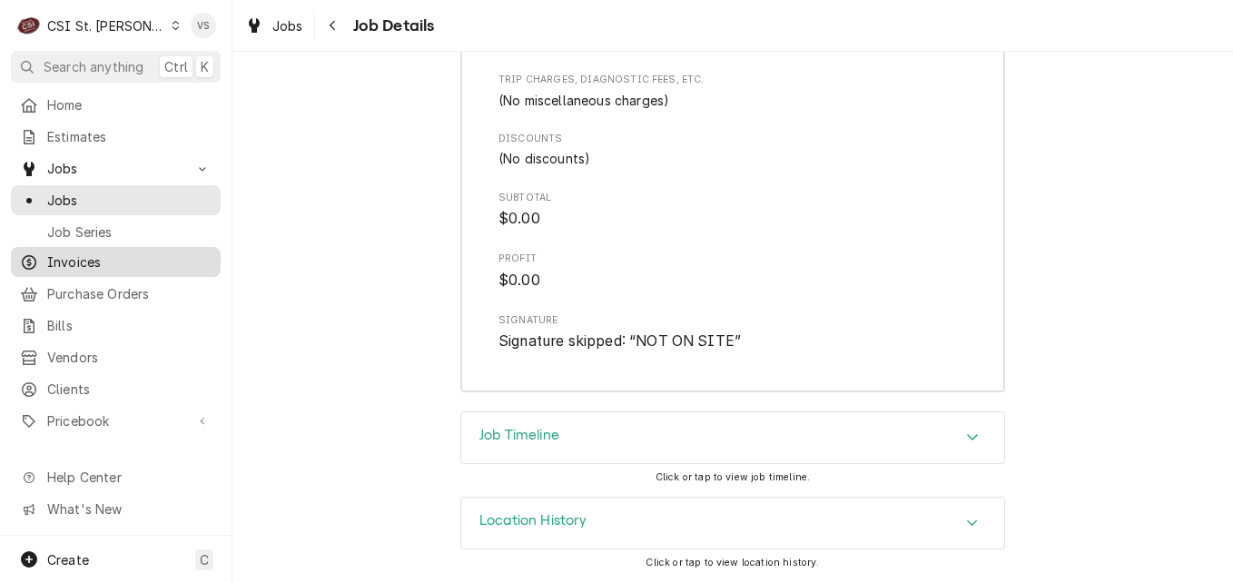
click at [81, 254] on span "Invoices" at bounding box center [129, 261] width 164 height 19
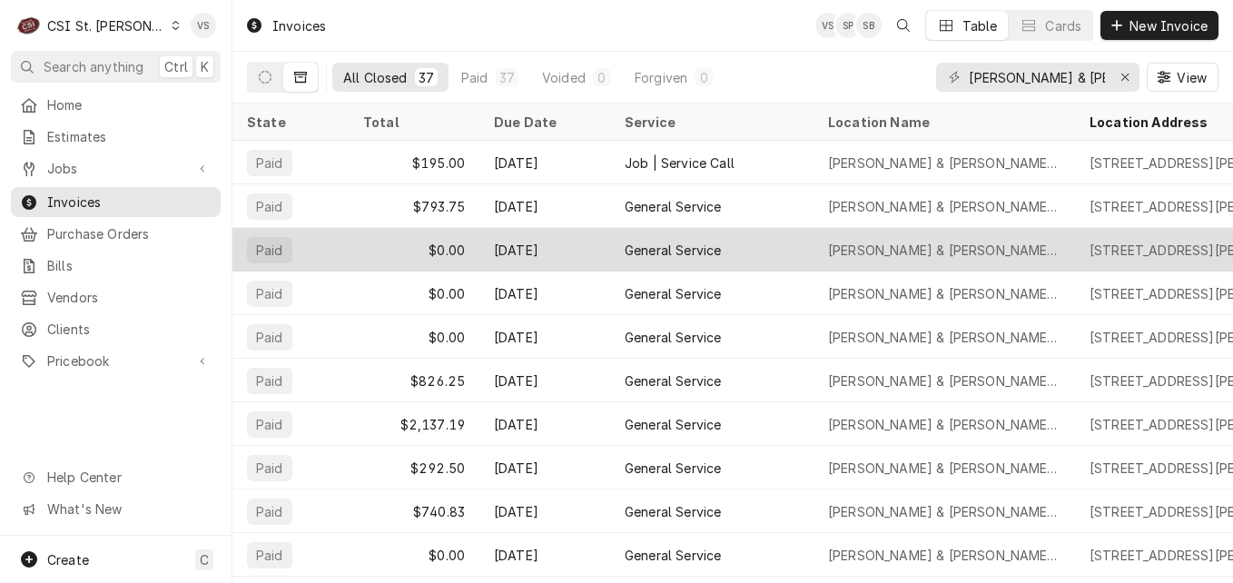
click at [438, 252] on div "$0.00" at bounding box center [414, 250] width 131 height 44
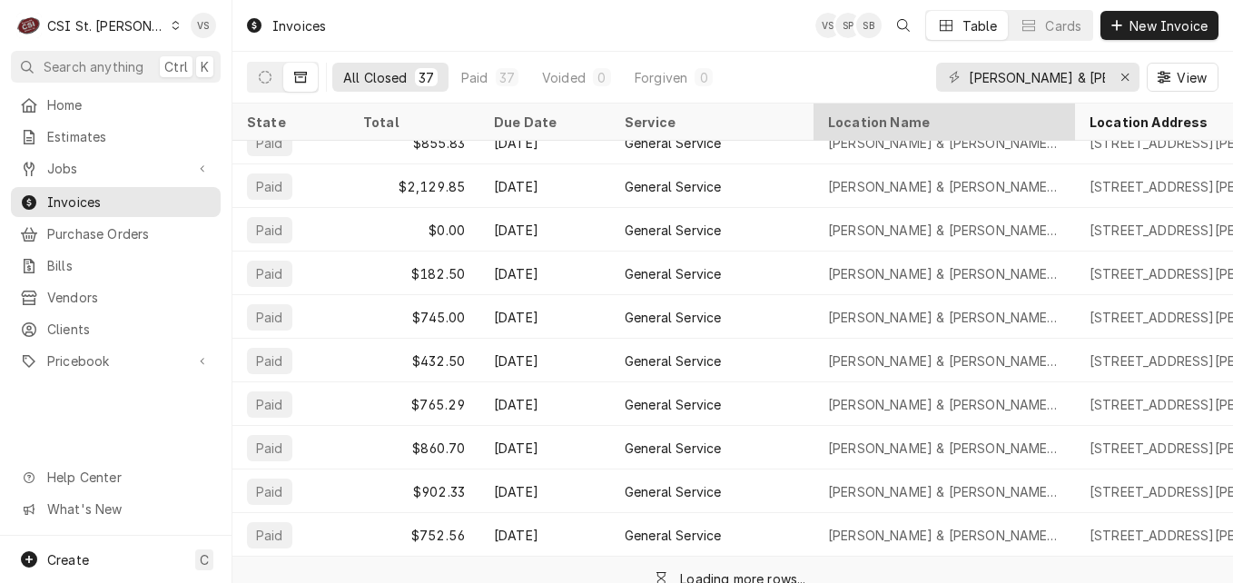
scroll to position [484, 0]
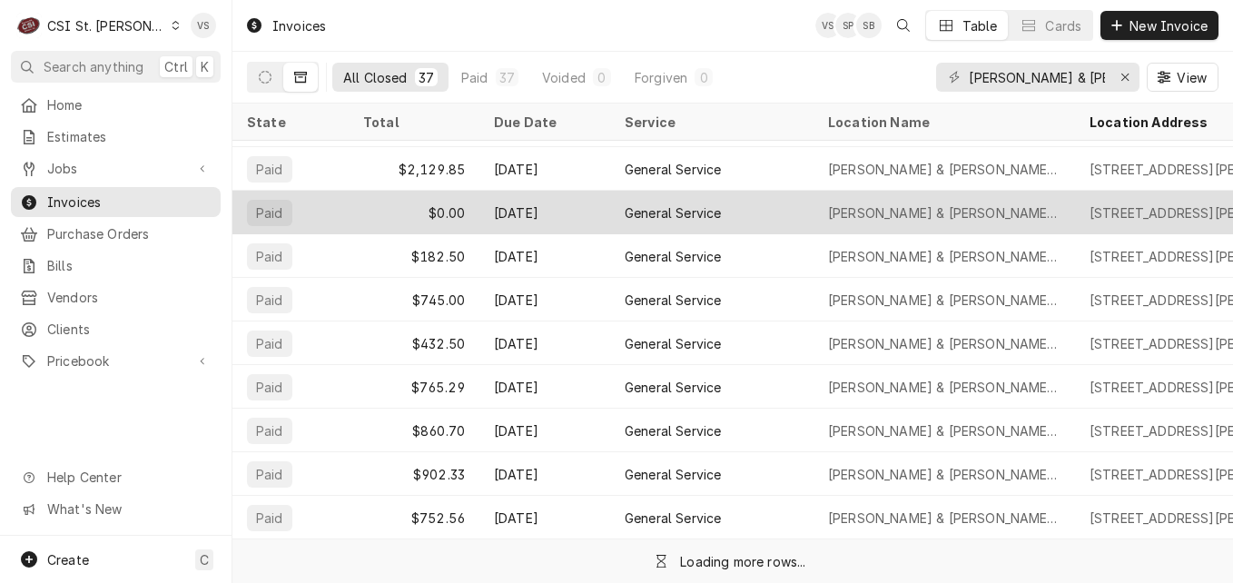
click at [418, 203] on div "$0.00" at bounding box center [414, 213] width 131 height 44
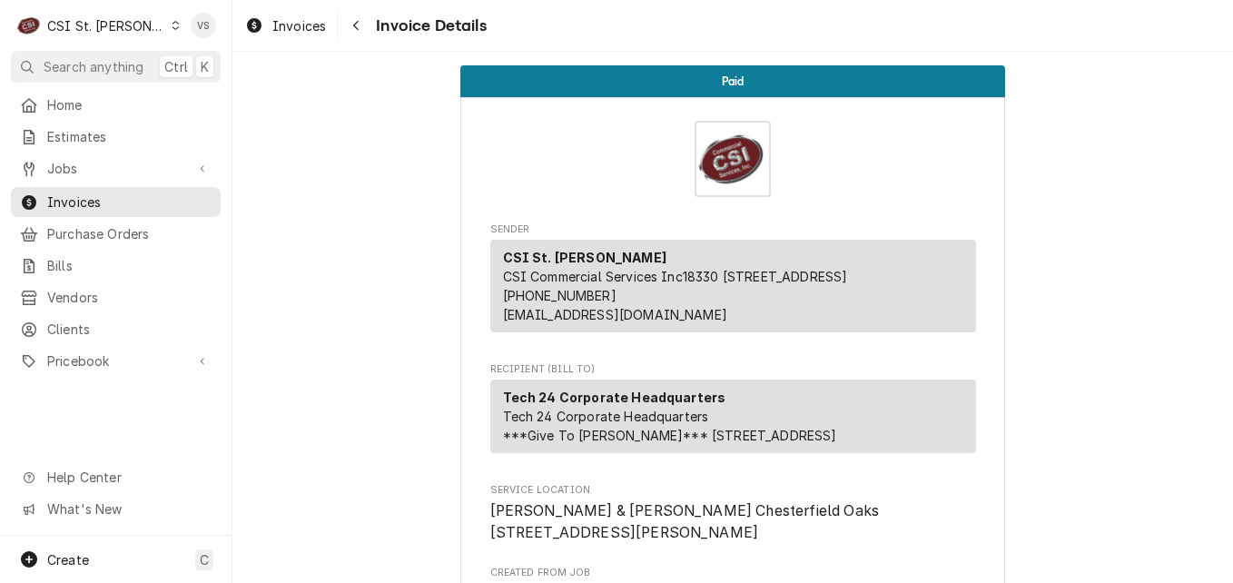
scroll to position [545, 0]
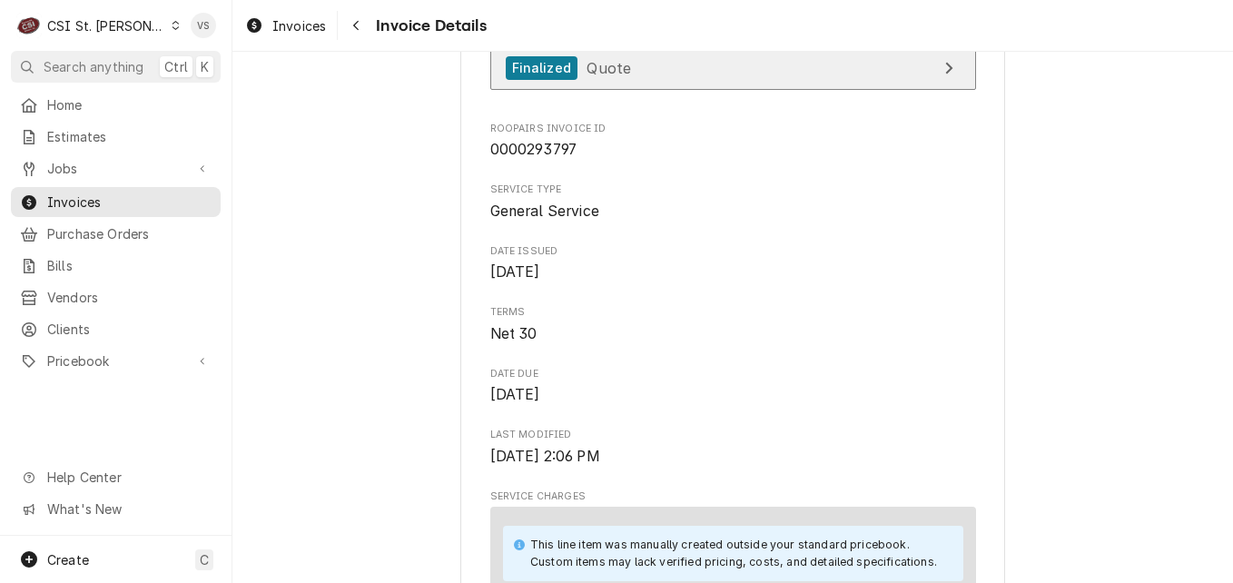
click at [700, 91] on link "Finalized Quote" at bounding box center [733, 68] width 486 height 45
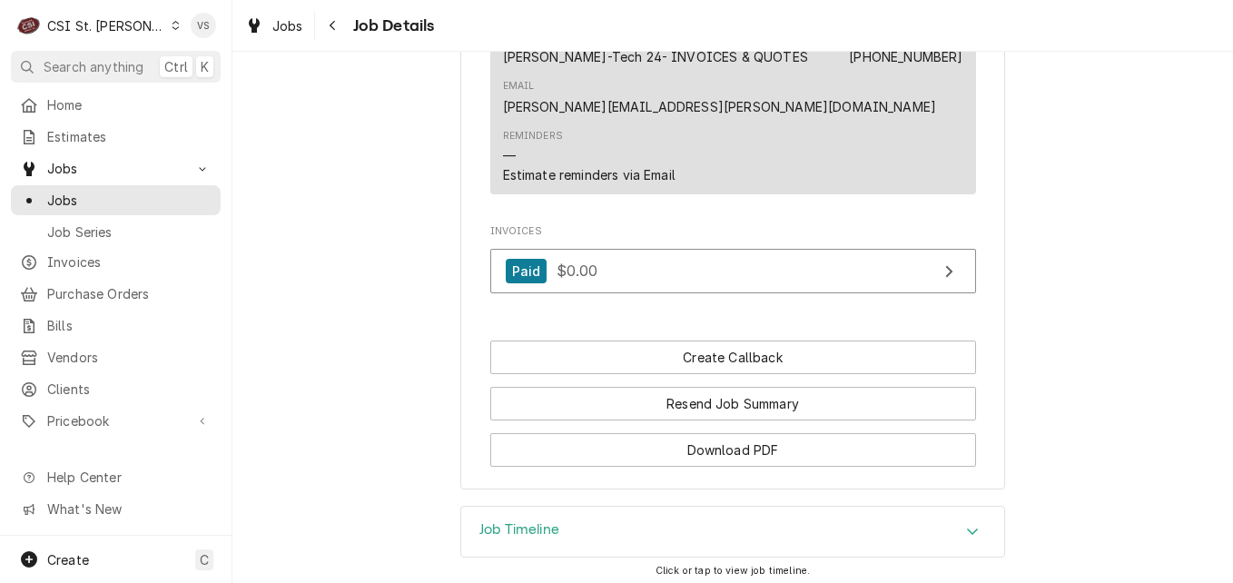
scroll to position [1585, 0]
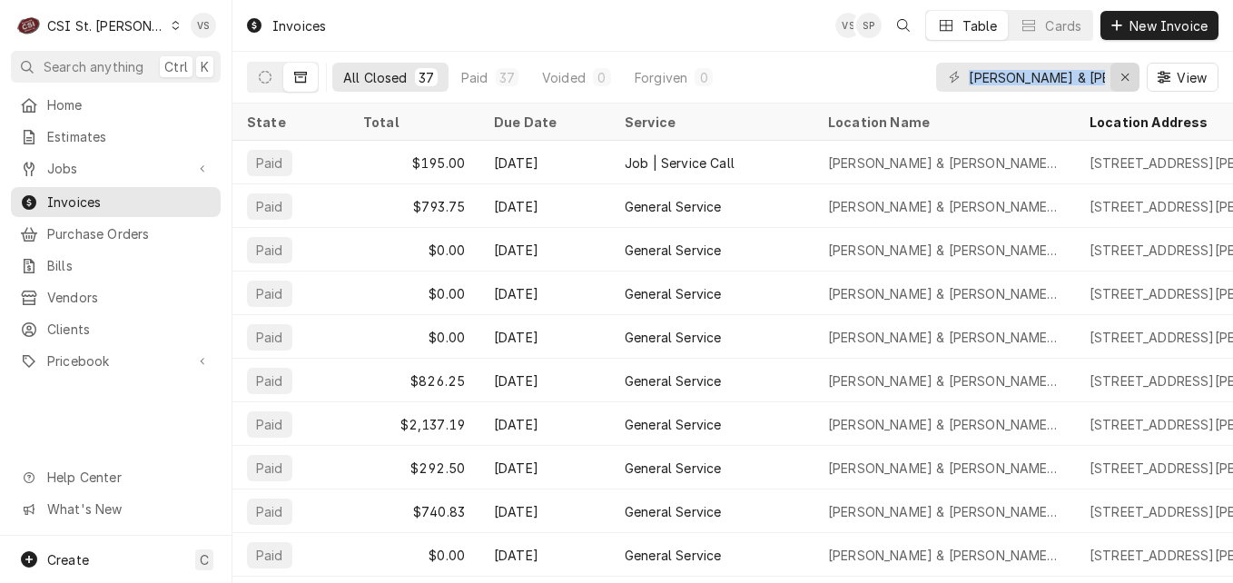
drag, startPoint x: 967, startPoint y: 76, endPoint x: 1114, endPoint y: 82, distance: 147.2
click at [1114, 82] on div "[PERSON_NAME] & [PERSON_NAME] [PERSON_NAME]" at bounding box center [1037, 77] width 203 height 29
click at [1062, 84] on input "barnes & noble chesterfield" at bounding box center [1037, 77] width 136 height 29
click at [983, 74] on input "barnes & noble chesterfield" at bounding box center [1037, 77] width 136 height 29
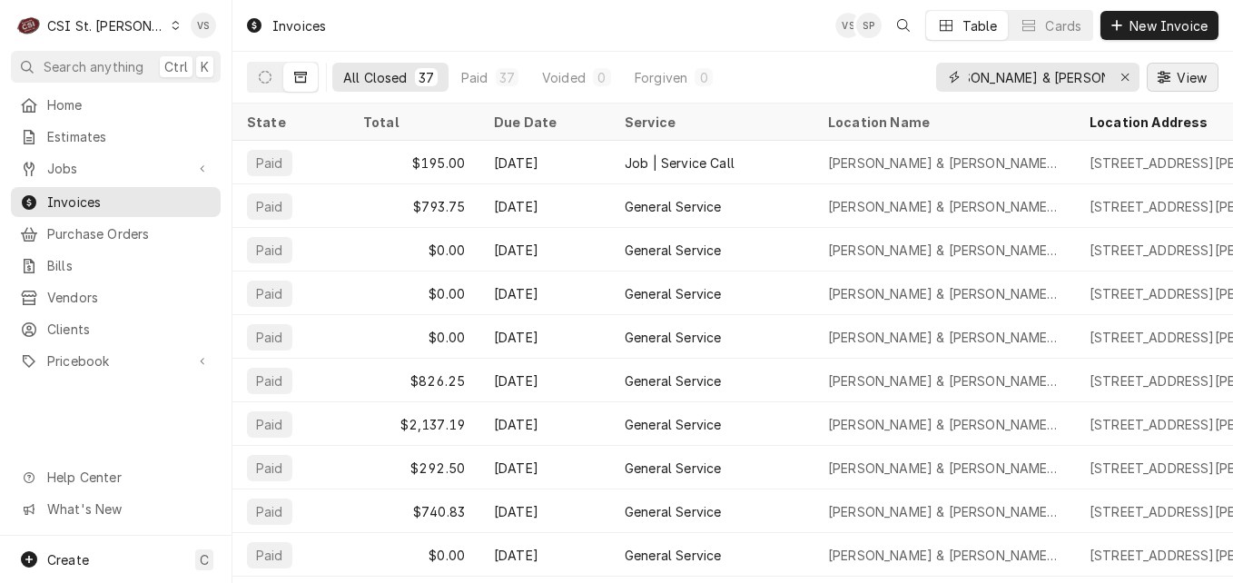
drag, startPoint x: 972, startPoint y: 76, endPoint x: 1152, endPoint y: 73, distance: 179.9
click at [1152, 73] on div "barnes & noble chesterfield View" at bounding box center [1077, 77] width 282 height 51
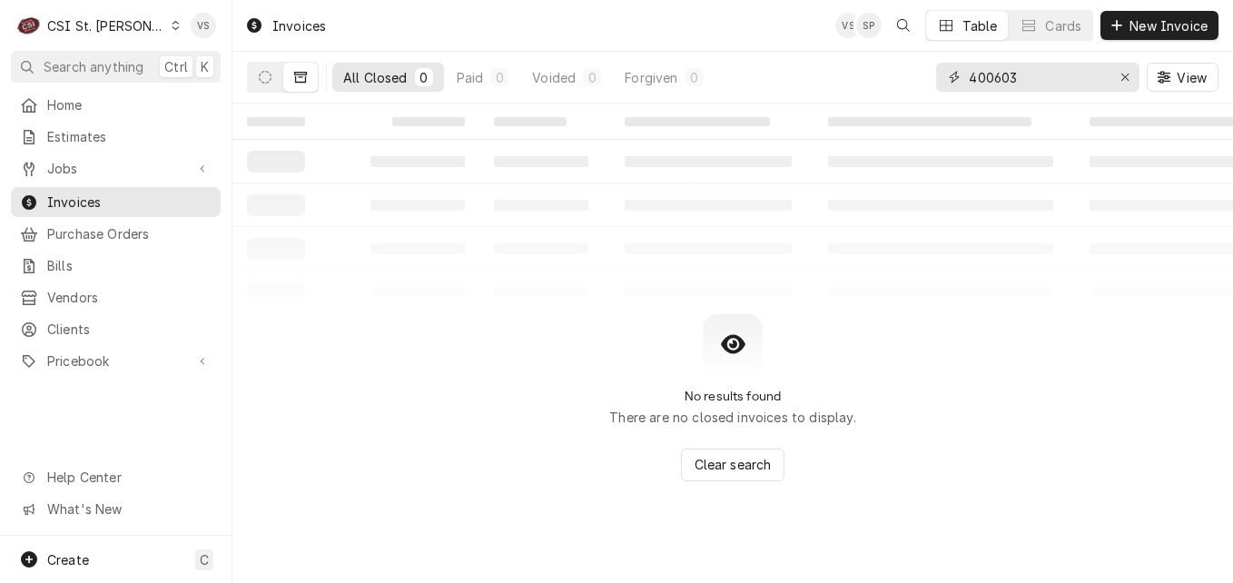
type input "400603"
click at [389, 86] on button "All Closed 0" at bounding box center [388, 77] width 112 height 29
click at [276, 89] on button "Dynamic Content Wrapper" at bounding box center [265, 77] width 35 height 29
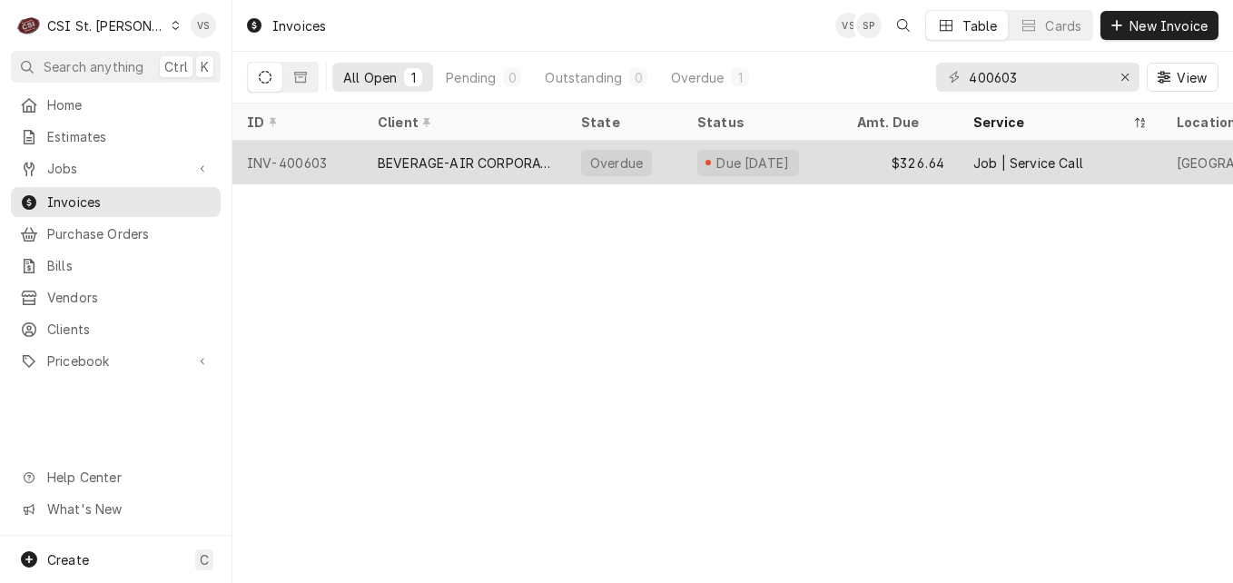
click at [407, 164] on div "BEVERAGE-AIR CORPORATION" at bounding box center [465, 162] width 174 height 19
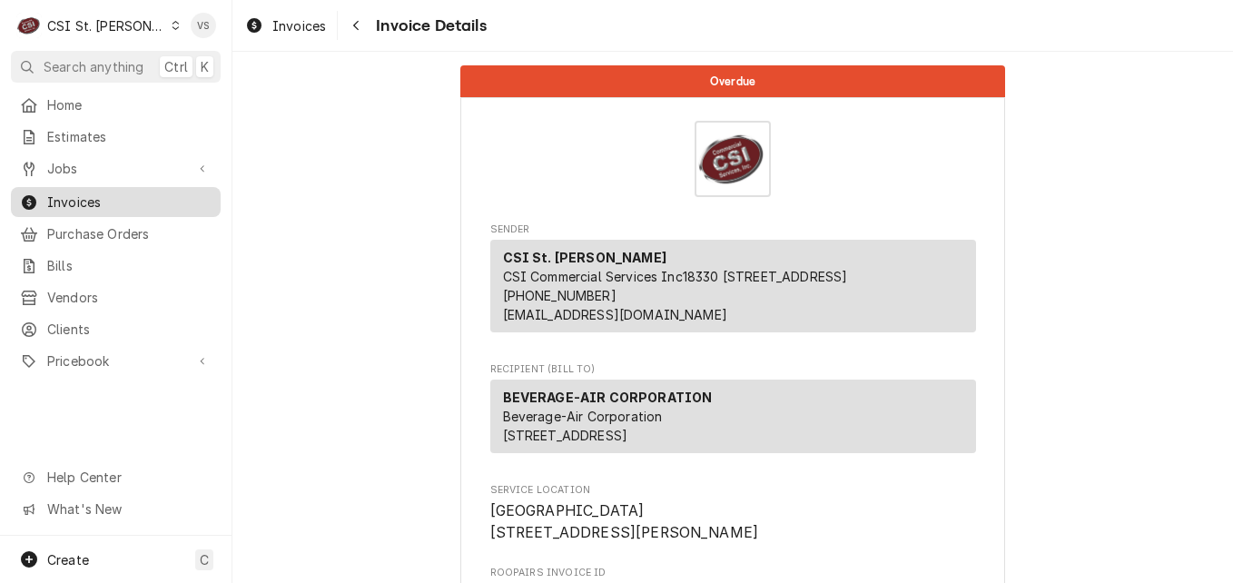
click at [116, 201] on span "Invoices" at bounding box center [129, 202] width 164 height 19
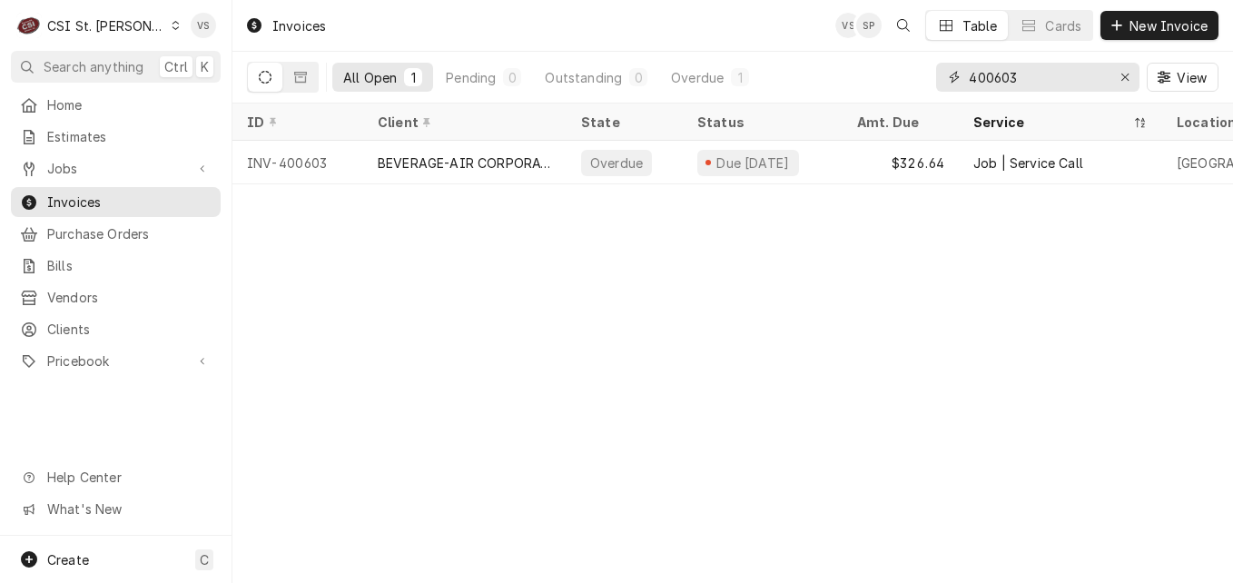
drag, startPoint x: 1029, startPoint y: 80, endPoint x: 924, endPoint y: 80, distance: 105.4
click at [924, 80] on div "All Open 1 Pending 0 Outstanding 0 Overdue 1 400603 View" at bounding box center [733, 77] width 972 height 51
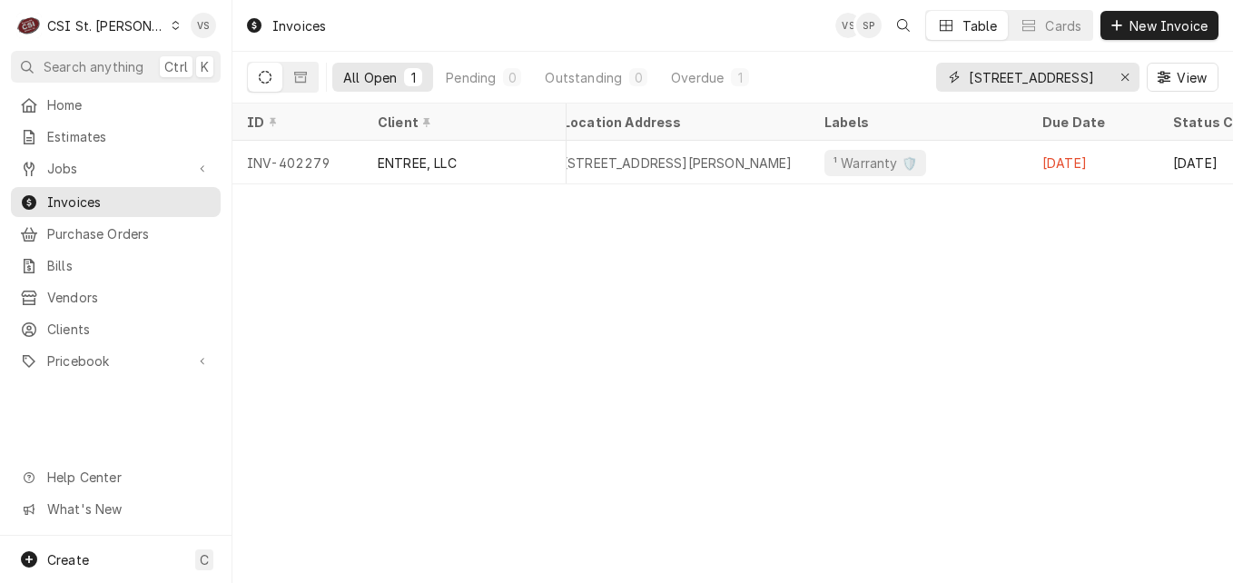
drag, startPoint x: 1058, startPoint y: 79, endPoint x: 1029, endPoint y: 81, distance: 29.1
click at [1029, 81] on input "4351 state hw" at bounding box center [1037, 77] width 136 height 29
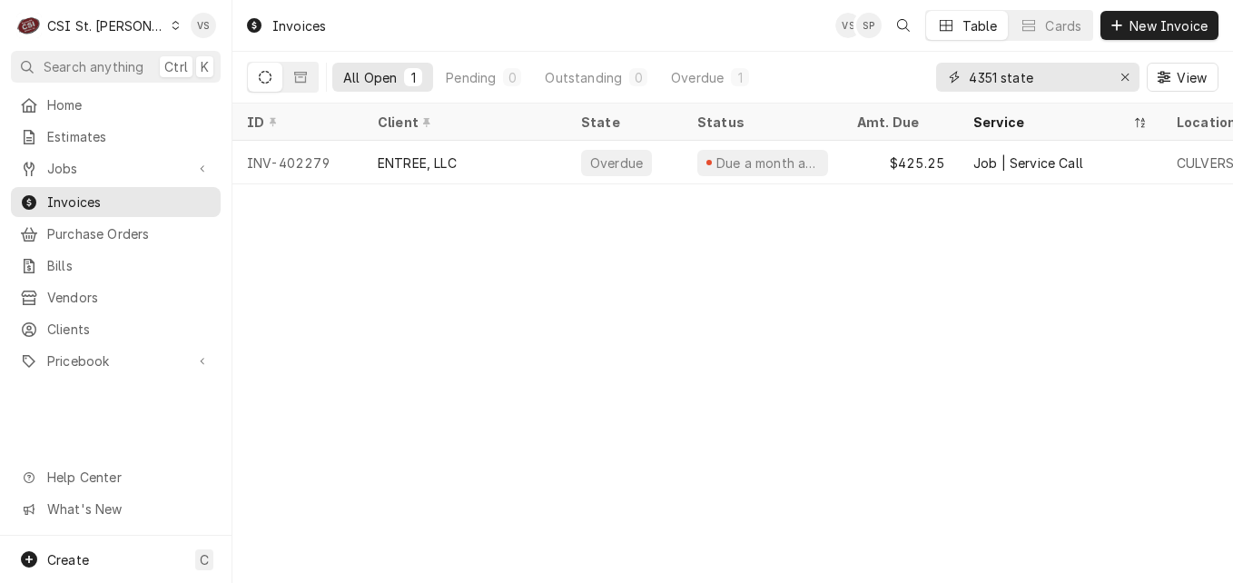
drag, startPoint x: 1044, startPoint y: 78, endPoint x: 968, endPoint y: 77, distance: 75.4
click at [969, 77] on input "4351 state" at bounding box center [1037, 77] width 136 height 29
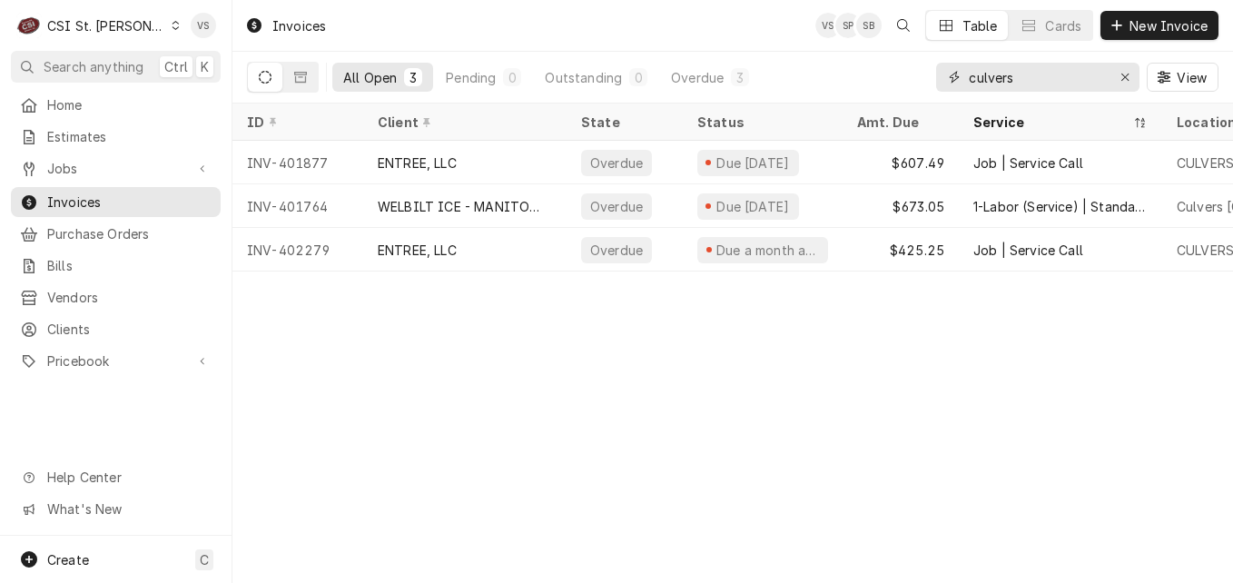
type input "culvers"
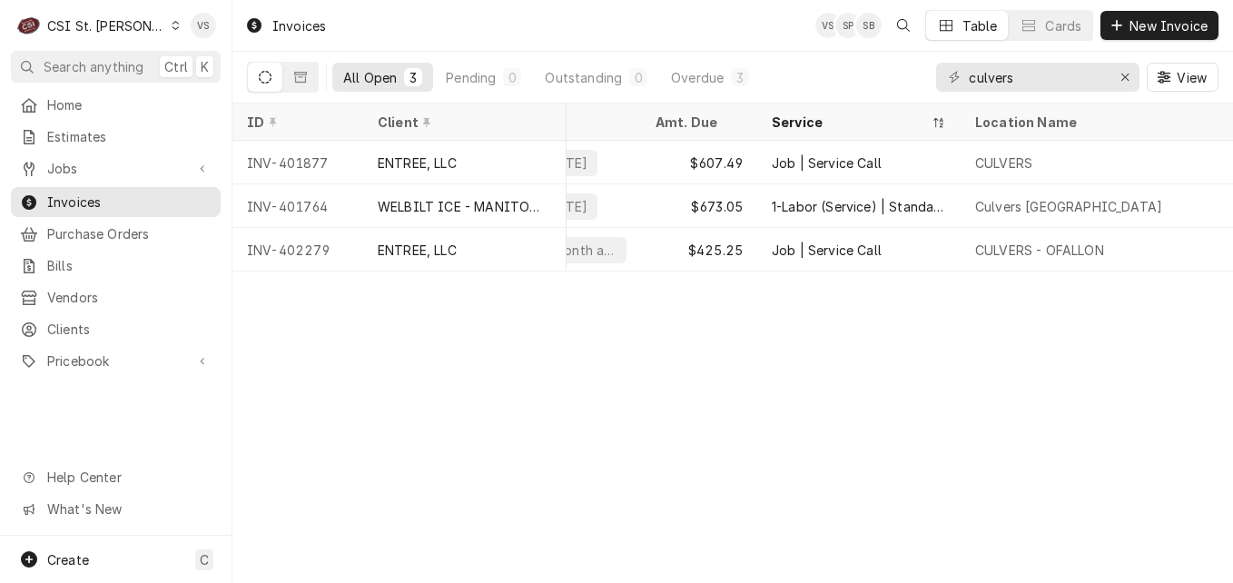
scroll to position [0, 0]
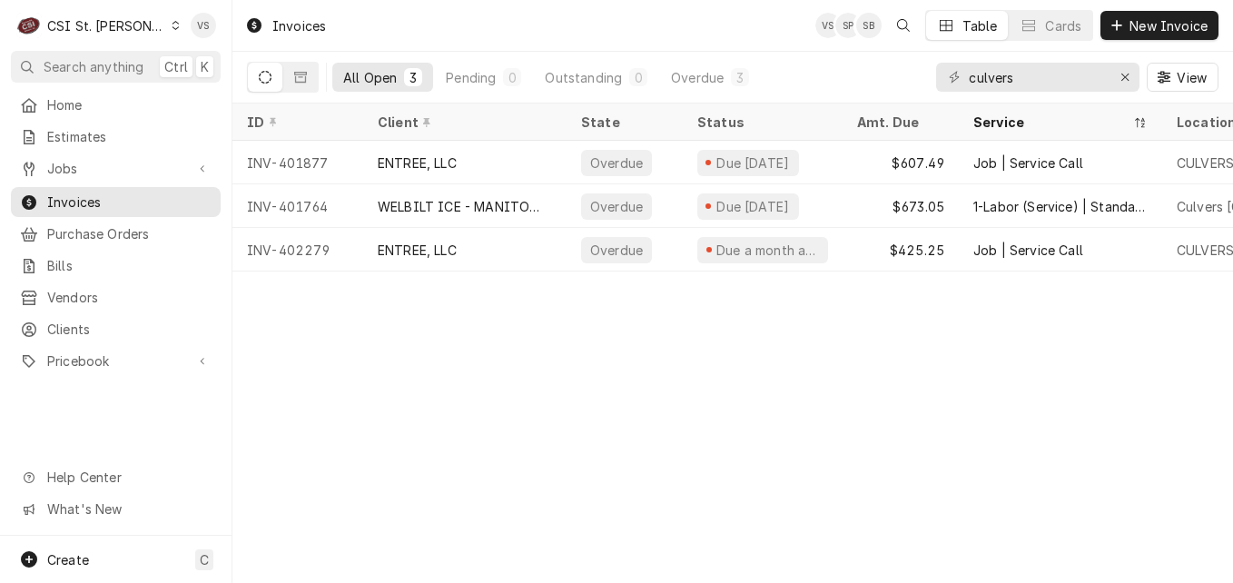
click at [861, 284] on div "Invoices VS SP SB Table Cards New Invoice All Open 3 Pending 0 Outstanding 0 Ov…" at bounding box center [733, 291] width 1001 height 583
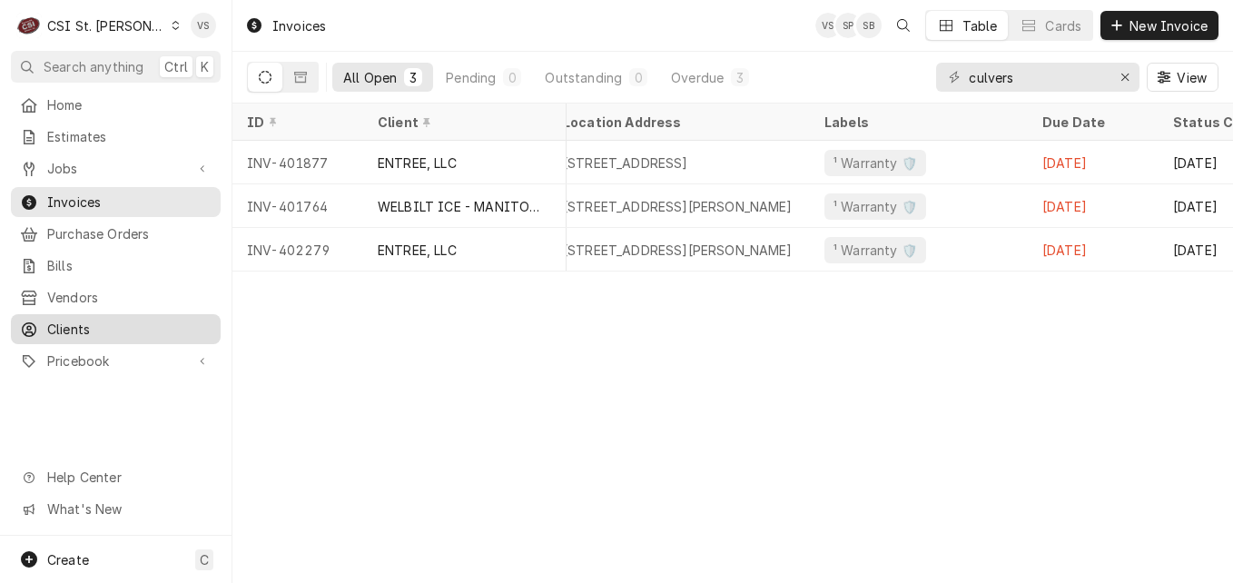
click at [70, 329] on div "Clients" at bounding box center [116, 329] width 203 height 23
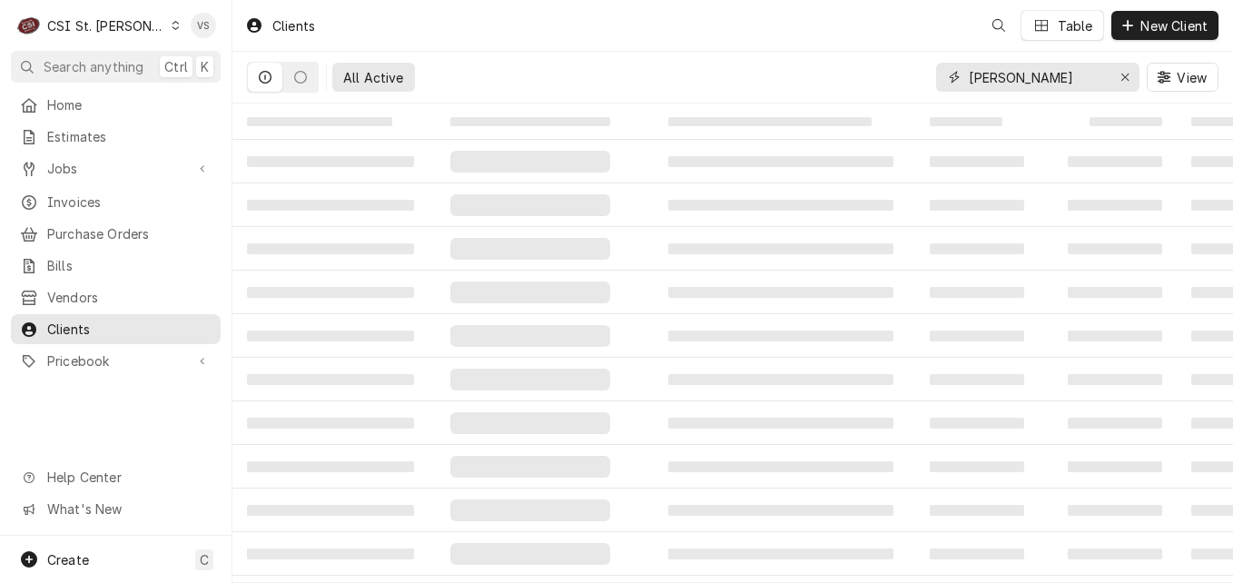
click at [1066, 74] on input "JOSE PEPPERS" at bounding box center [1037, 77] width 136 height 29
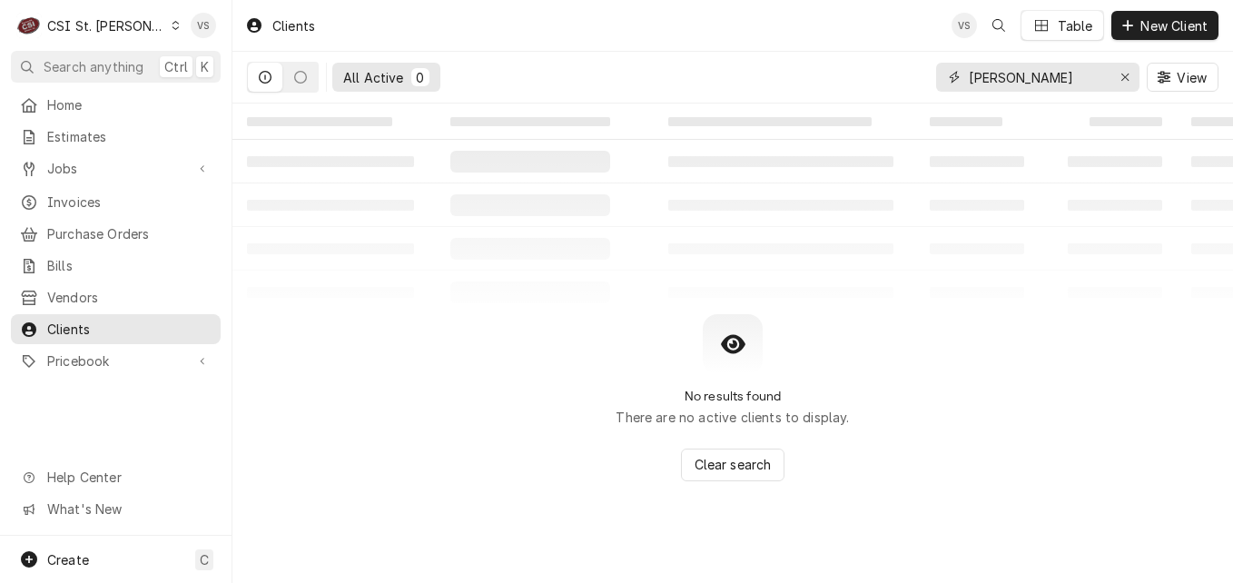
drag, startPoint x: 1068, startPoint y: 78, endPoint x: 894, endPoint y: 78, distance: 174.4
click at [894, 78] on div "All Active 0 JOSE PEPPERS View" at bounding box center [733, 77] width 972 height 51
drag, startPoint x: 1015, startPoint y: 78, endPoint x: 957, endPoint y: 91, distance: 58.6
click at [957, 91] on div "culvers 4351" at bounding box center [1037, 77] width 203 height 29
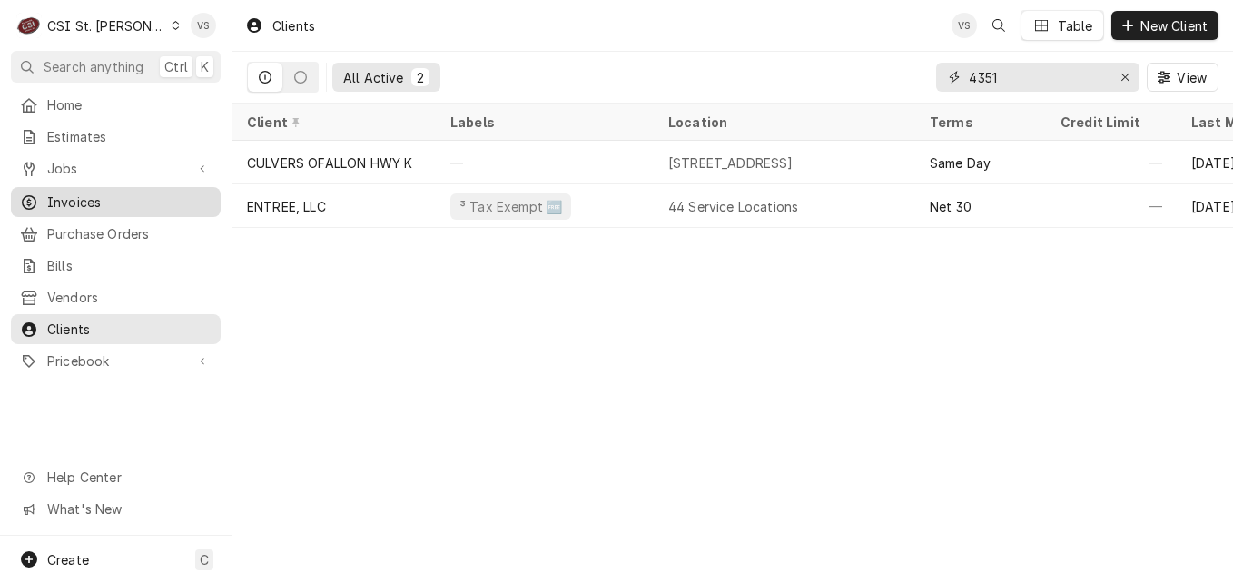
type input "4351"
click at [94, 197] on span "Invoices" at bounding box center [129, 202] width 164 height 19
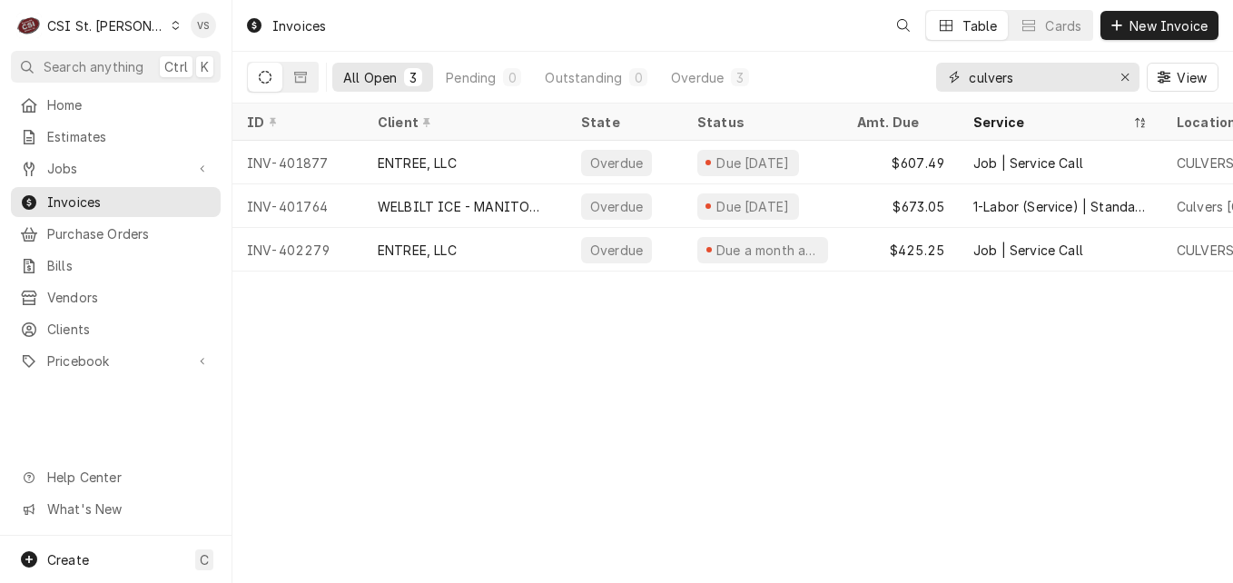
click at [1015, 79] on input "culvers" at bounding box center [1037, 77] width 136 height 29
click at [883, 85] on div "All Open 3 Pending 0 Outstanding 0 Overdue 3 culvers View" at bounding box center [733, 77] width 972 height 51
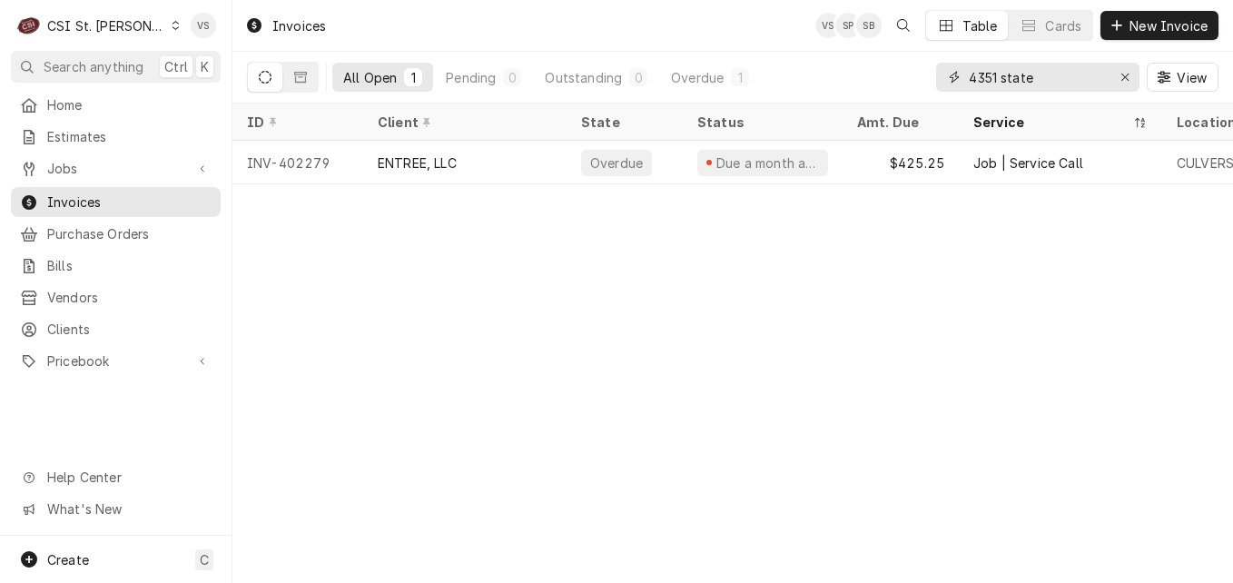
type input "4351 state"
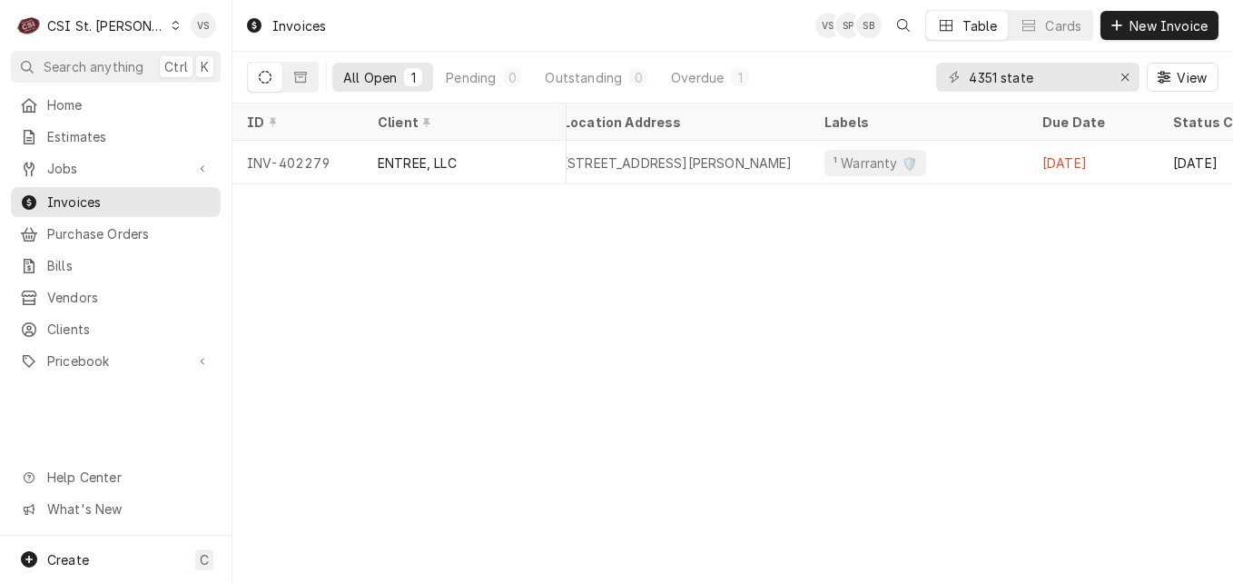
click at [386, 199] on div "Invoices VS SP SB Table Cards New Invoice All Open 1 Pending 0 Outstanding 0 Ov…" at bounding box center [733, 291] width 1001 height 583
click at [303, 81] on icon "Dynamic Content Wrapper" at bounding box center [300, 77] width 13 height 13
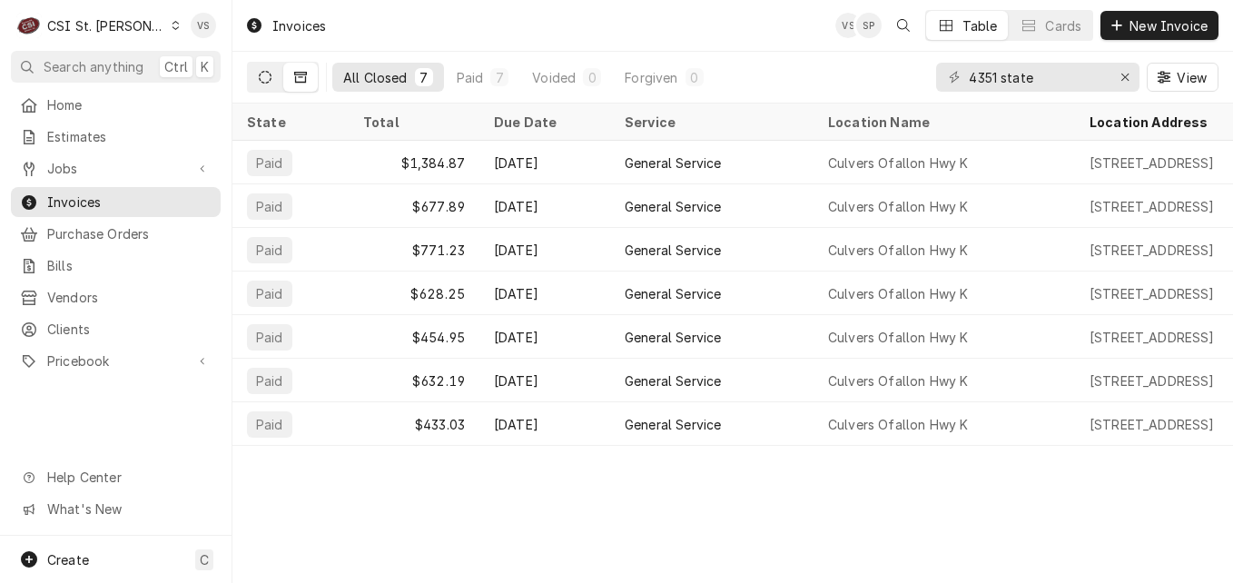
click at [262, 82] on icon "Dynamic Content Wrapper" at bounding box center [265, 77] width 13 height 13
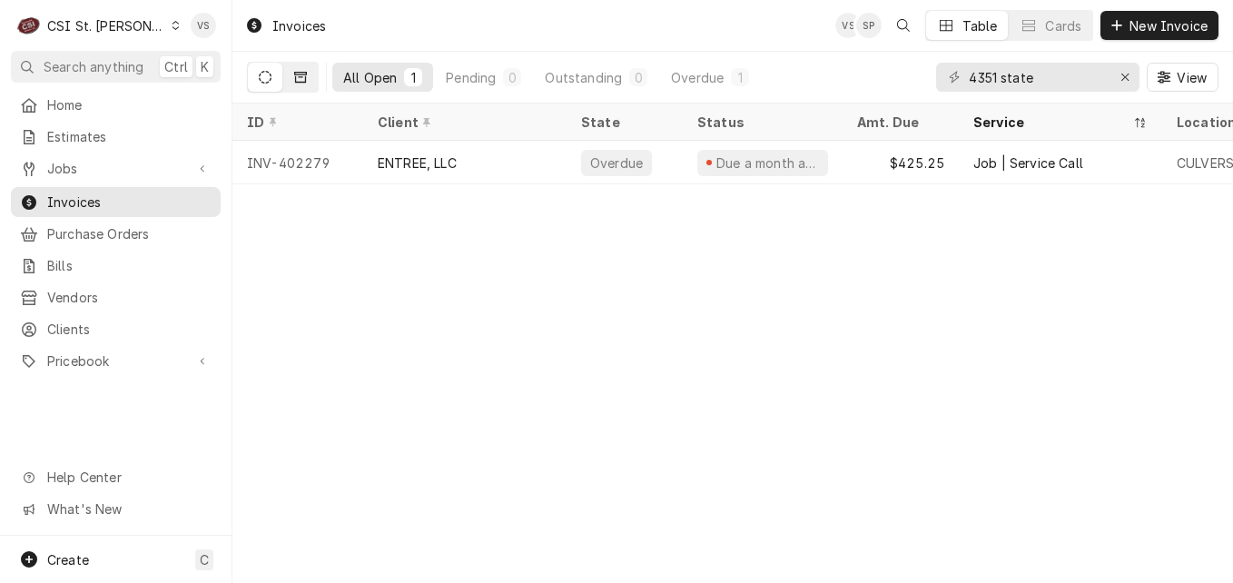
click at [307, 80] on button "Dynamic Content Wrapper" at bounding box center [300, 77] width 35 height 29
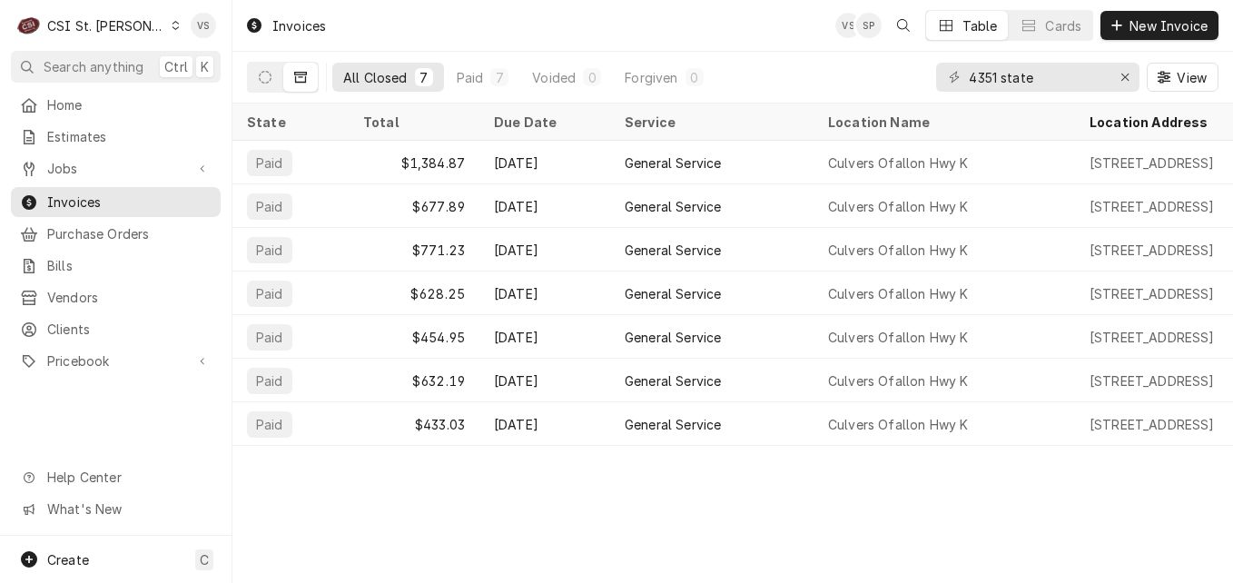
scroll to position [0, 685]
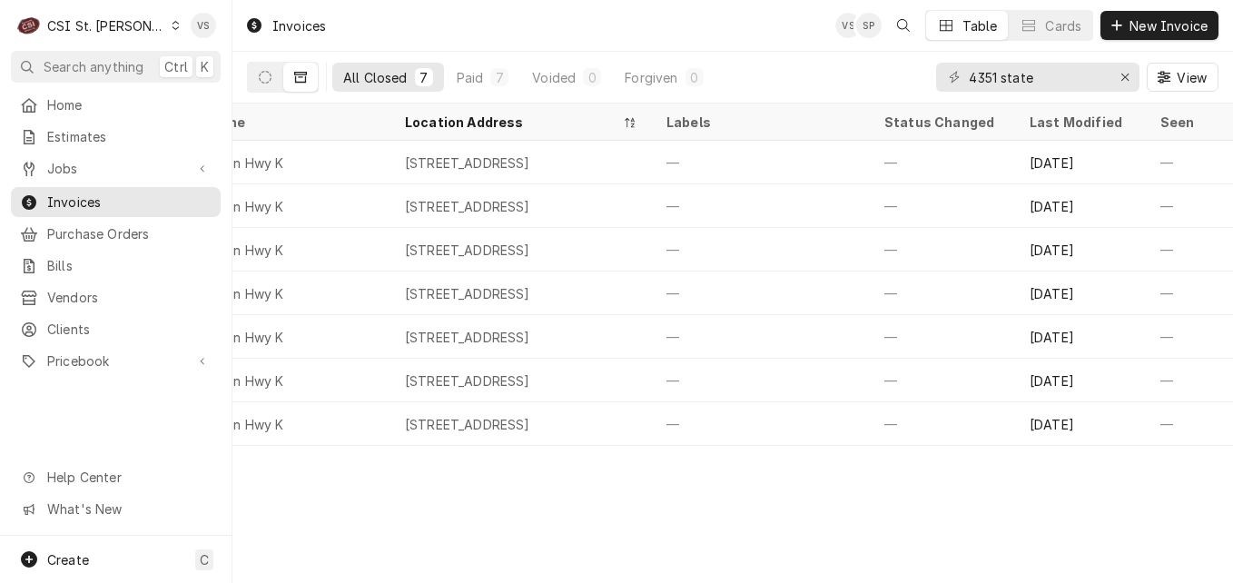
click at [394, 459] on div "Invoices VS SP Table Cards New Invoice All Closed 7 Paid 7 Voided 0 Forgiven 0 …" at bounding box center [733, 291] width 1001 height 583
